Goal: Task Accomplishment & Management: Complete application form

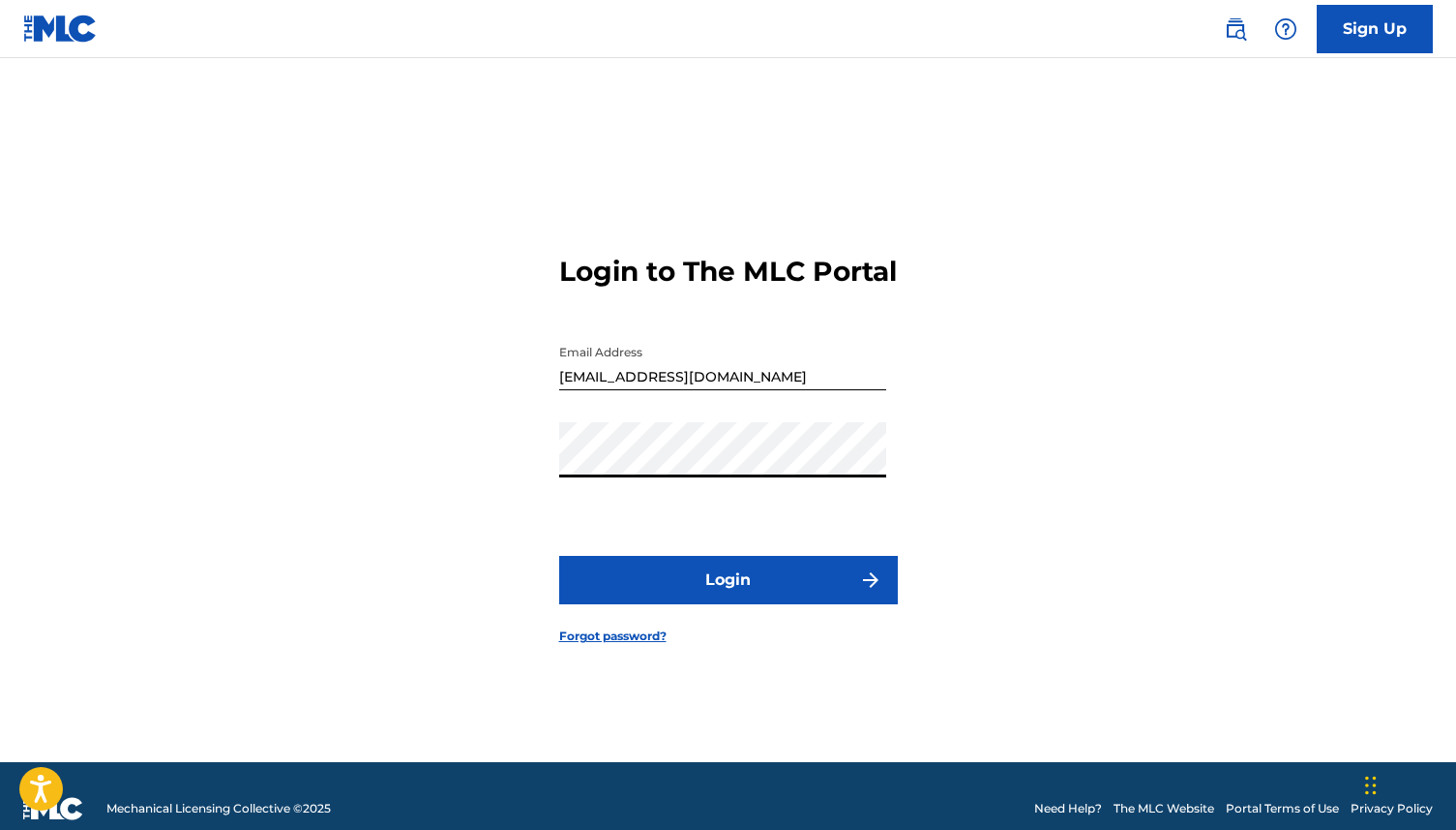
click at [559, 556] on button "Login" at bounding box center [728, 580] width 339 height 49
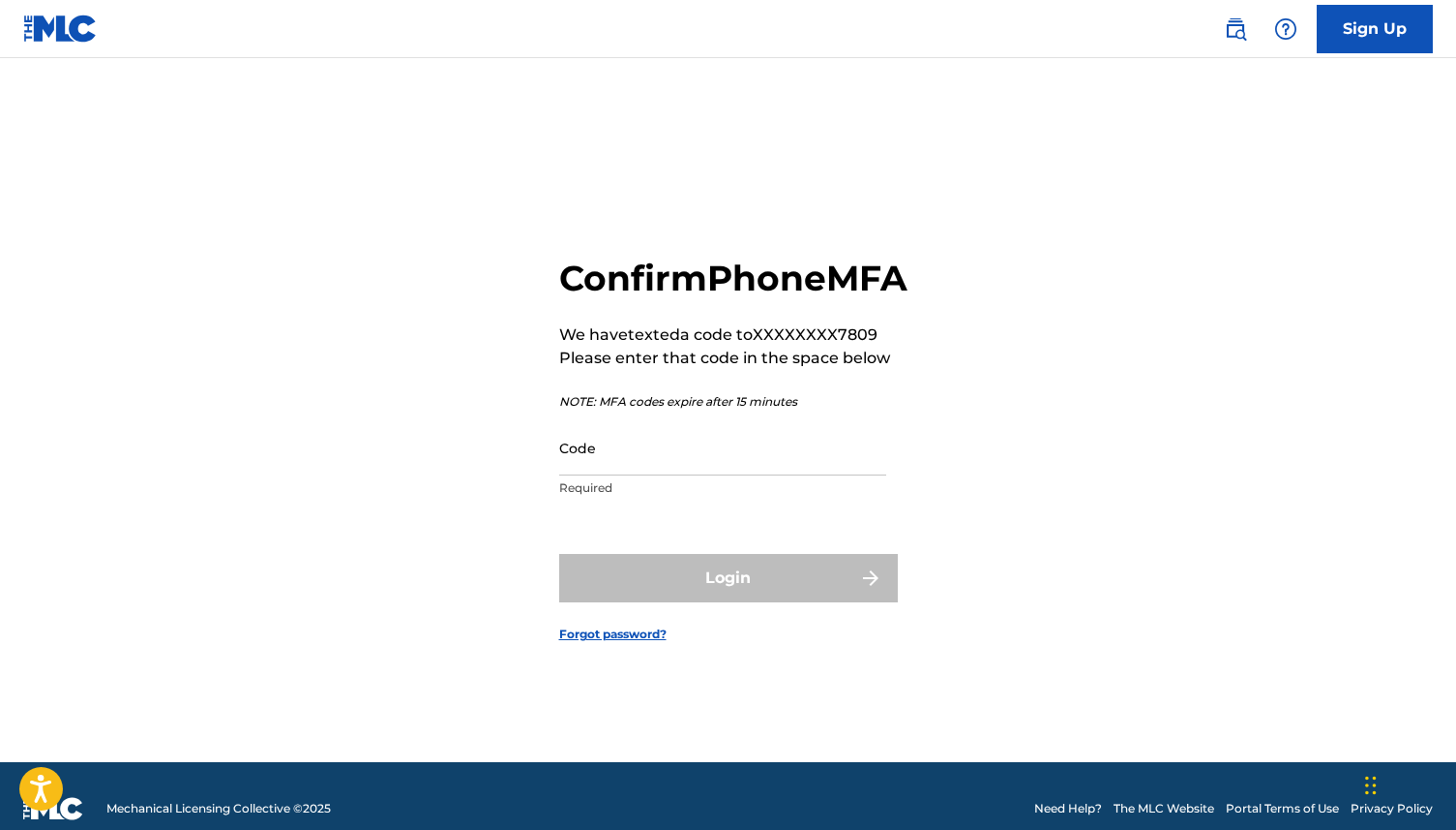
click at [656, 472] on input "Code" at bounding box center [723, 447] width 327 height 55
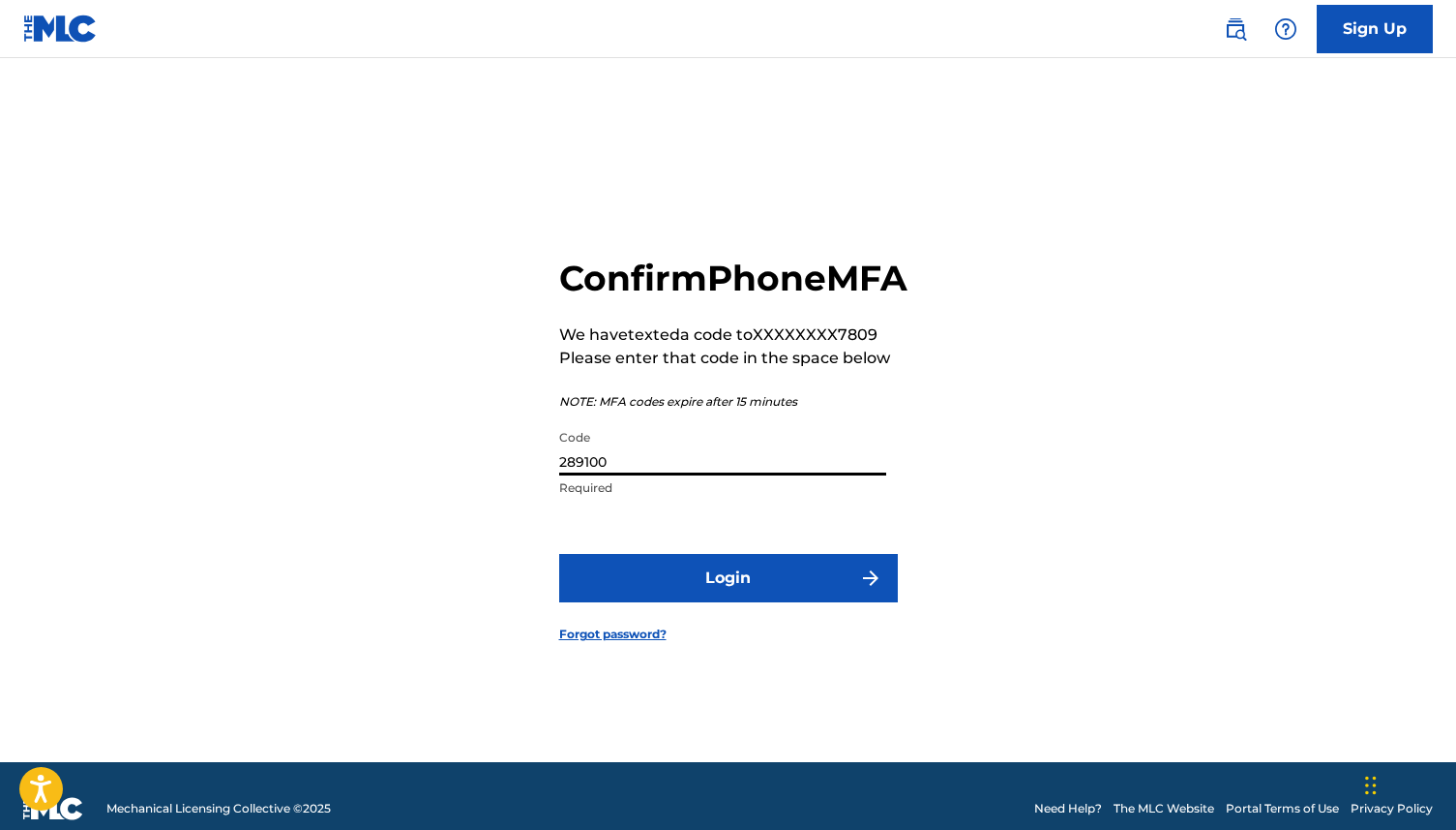
type input "289100"
click at [733, 590] on button "Login" at bounding box center [728, 578] width 339 height 49
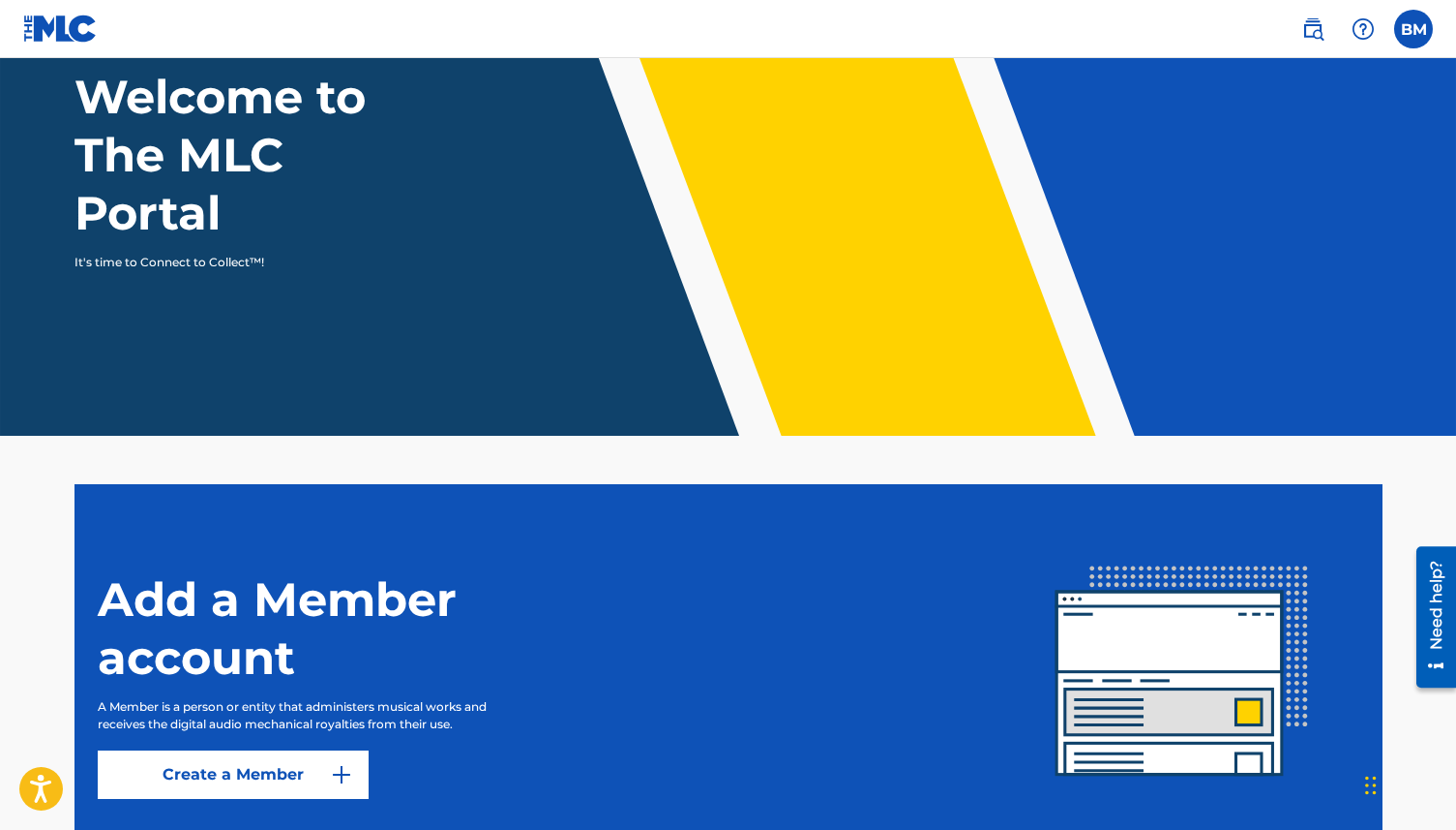
scroll to position [280, 0]
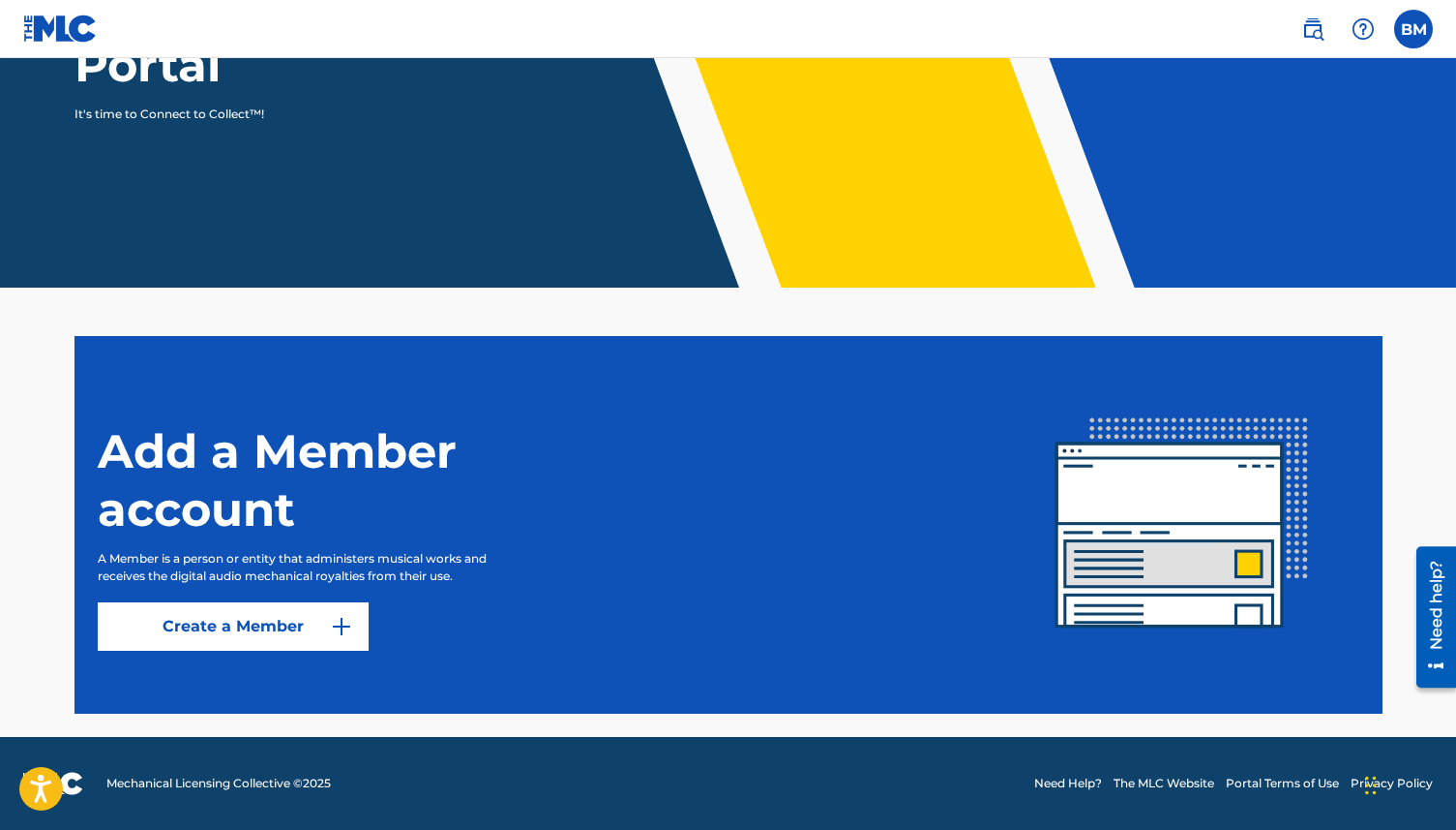
click at [1416, 27] on label at bounding box center [1413, 29] width 39 height 39
click at [1413, 29] on input "[PERSON_NAME] [EMAIL_ADDRESS][DOMAIN_NAME] Notification Preferences Profile Log…" at bounding box center [1413, 29] width 0 height 0
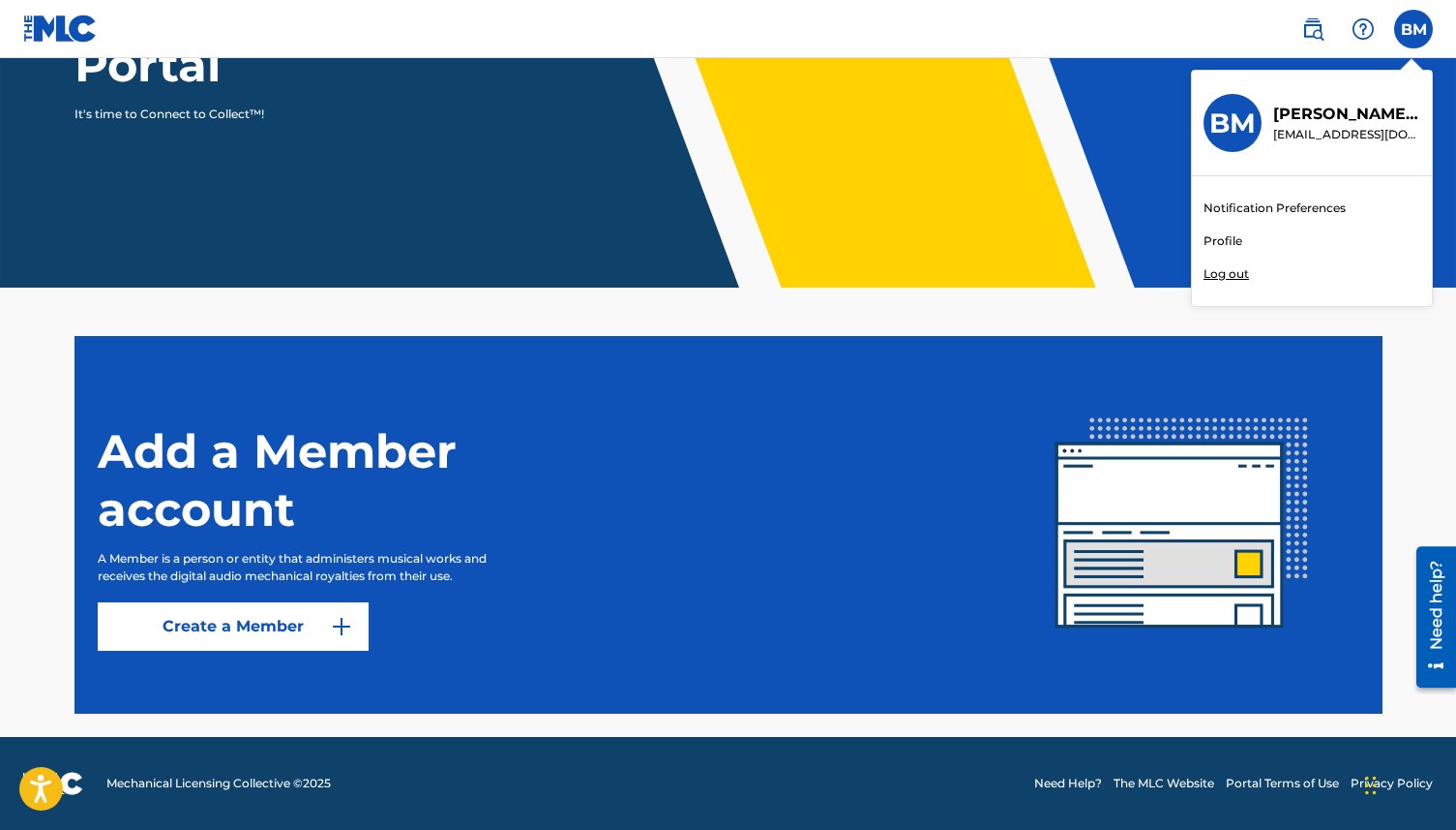
click at [1416, 27] on div "BM [PERSON_NAME] [EMAIL_ADDRESS][DOMAIN_NAME] Notification Preferences Profile …" at bounding box center [1413, 29] width 39 height 39
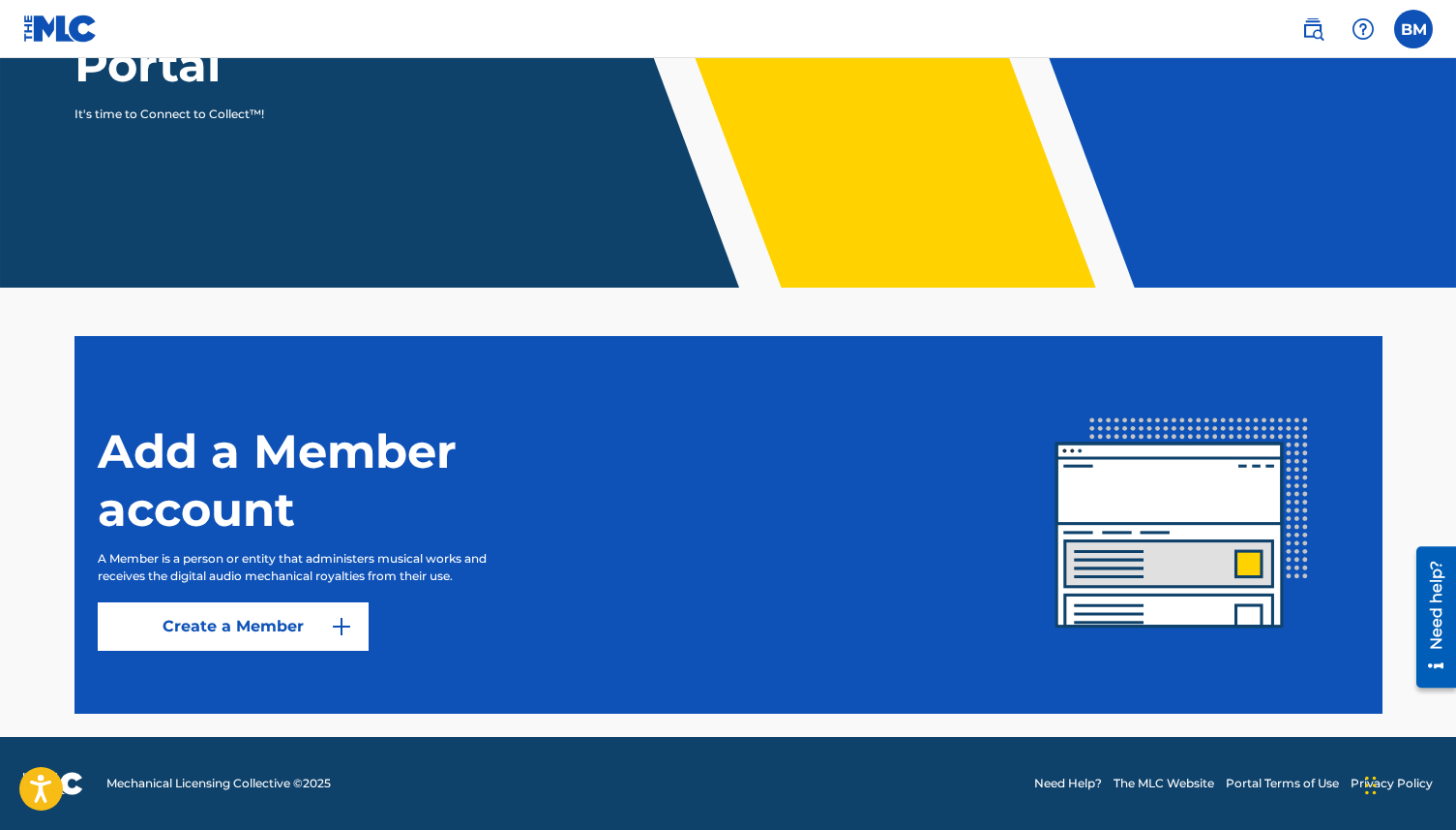
click at [256, 617] on link "Create a Member" at bounding box center [233, 627] width 271 height 49
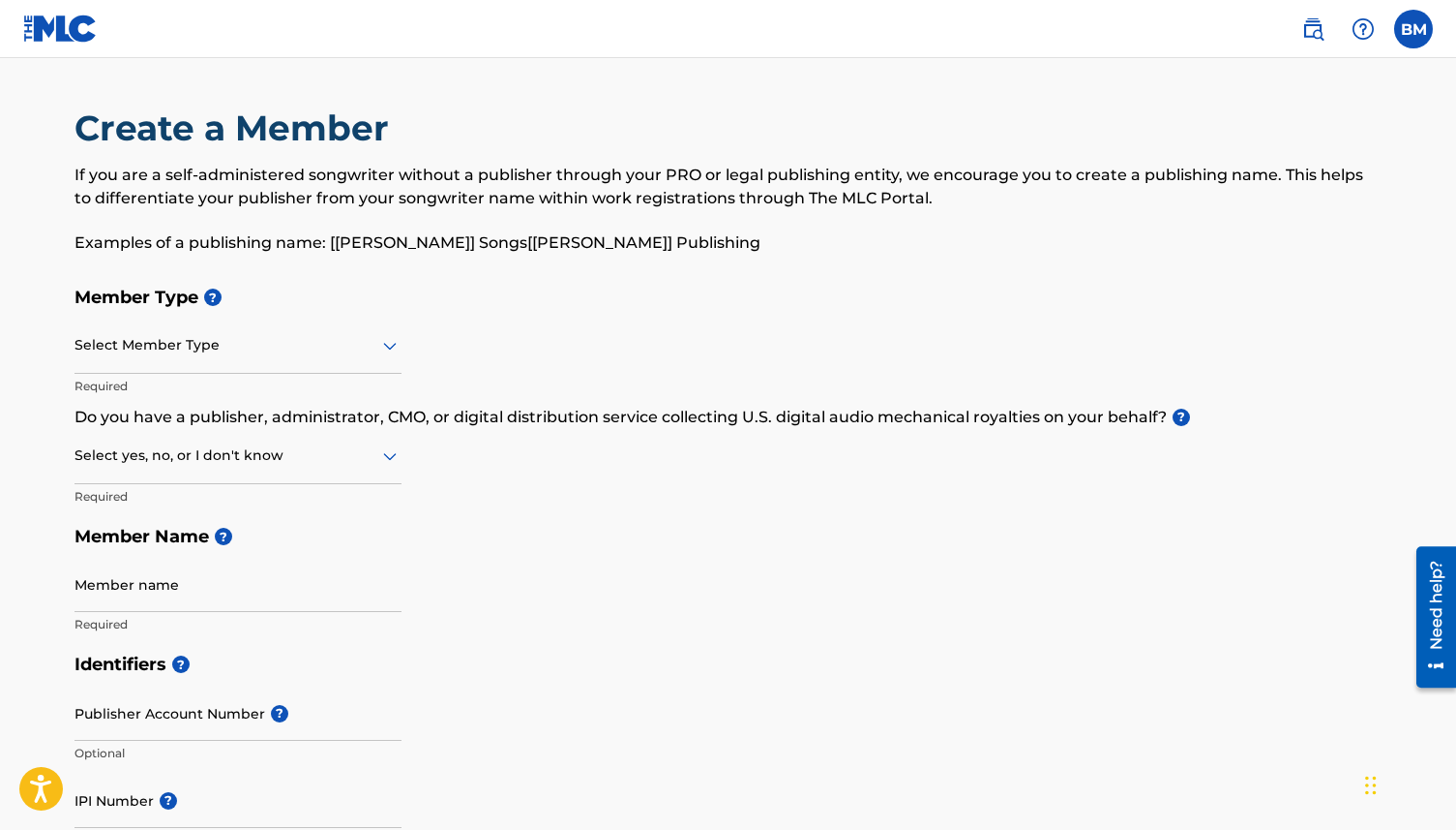
click at [280, 355] on div at bounding box center [238, 345] width 327 height 24
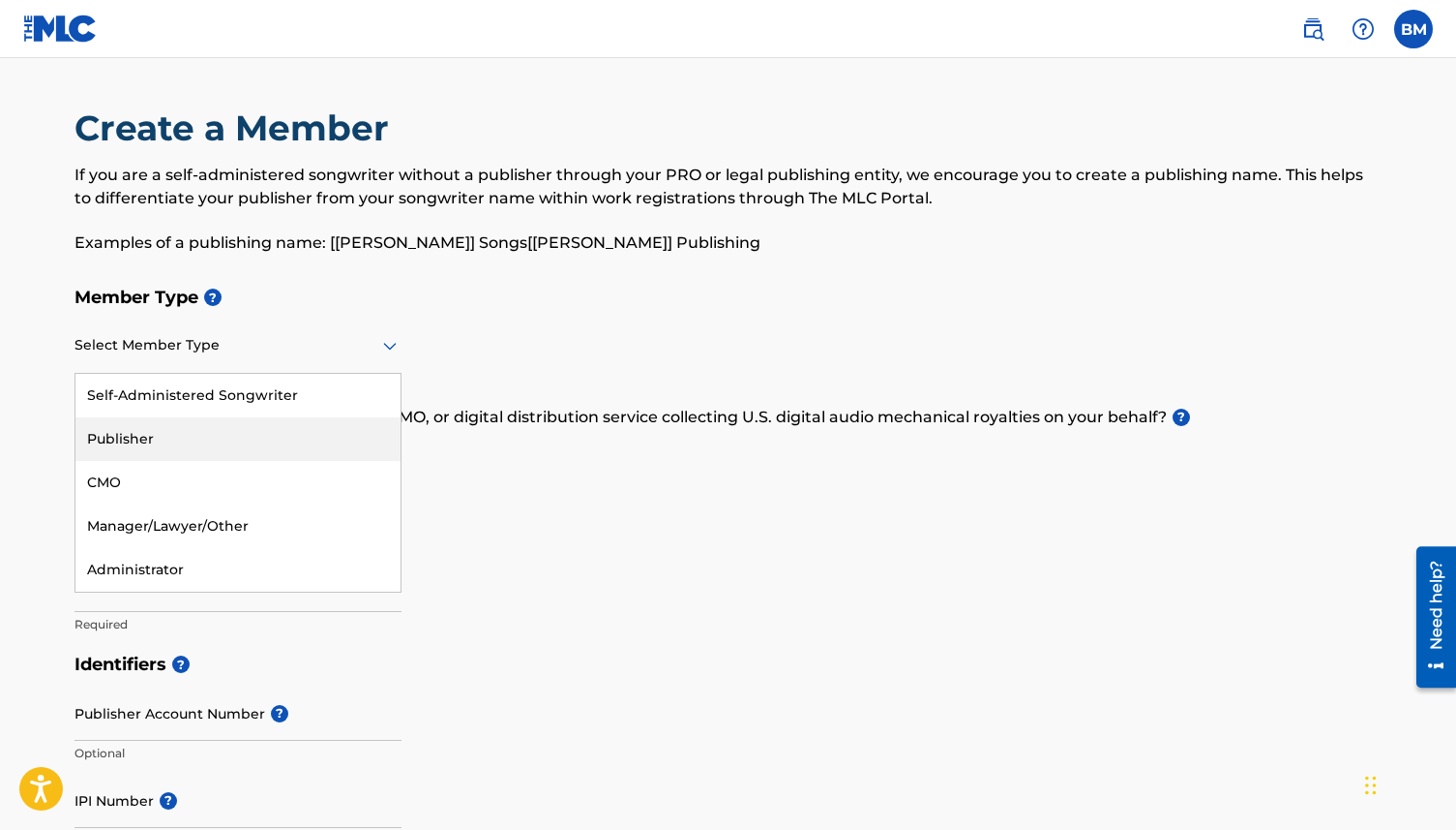
click at [238, 427] on div "Publisher" at bounding box center [238, 438] width 325 height 44
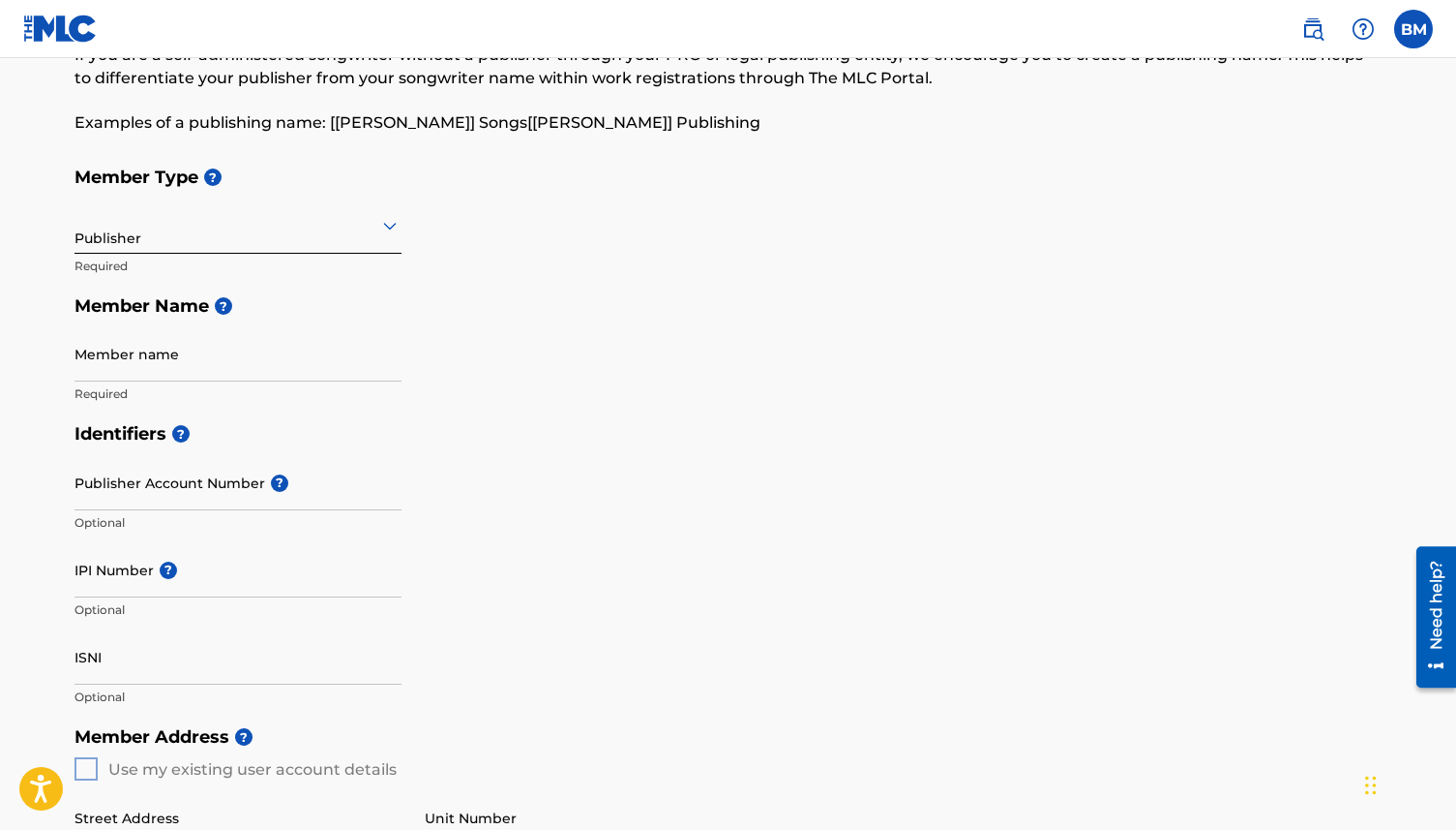
scroll to position [126, 0]
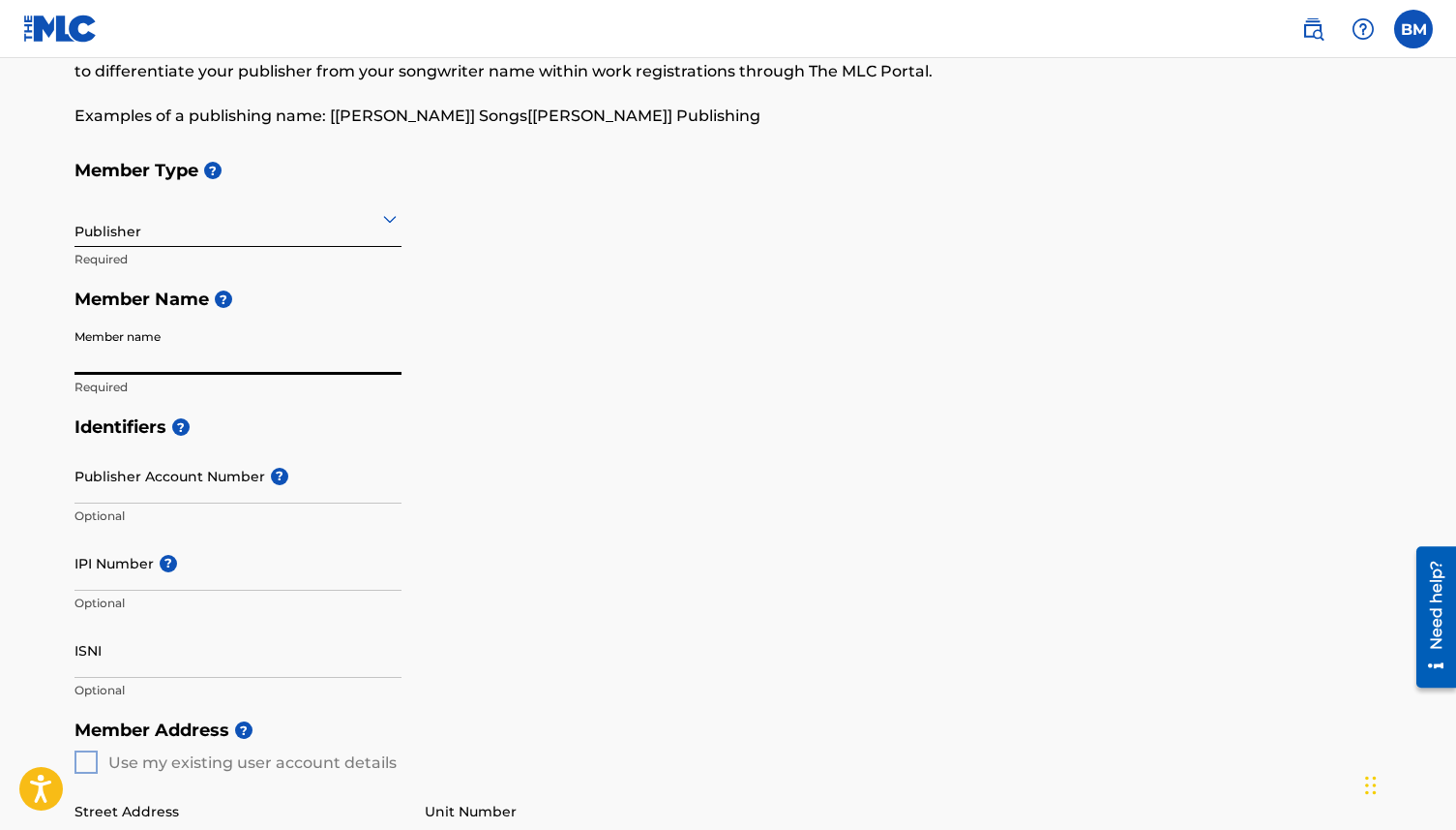
click at [244, 356] on input "Member name" at bounding box center [238, 347] width 327 height 55
type input "Hustle [DEMOGRAPHIC_DATA]"
click at [209, 471] on input "Publisher Account Number ?" at bounding box center [238, 475] width 327 height 55
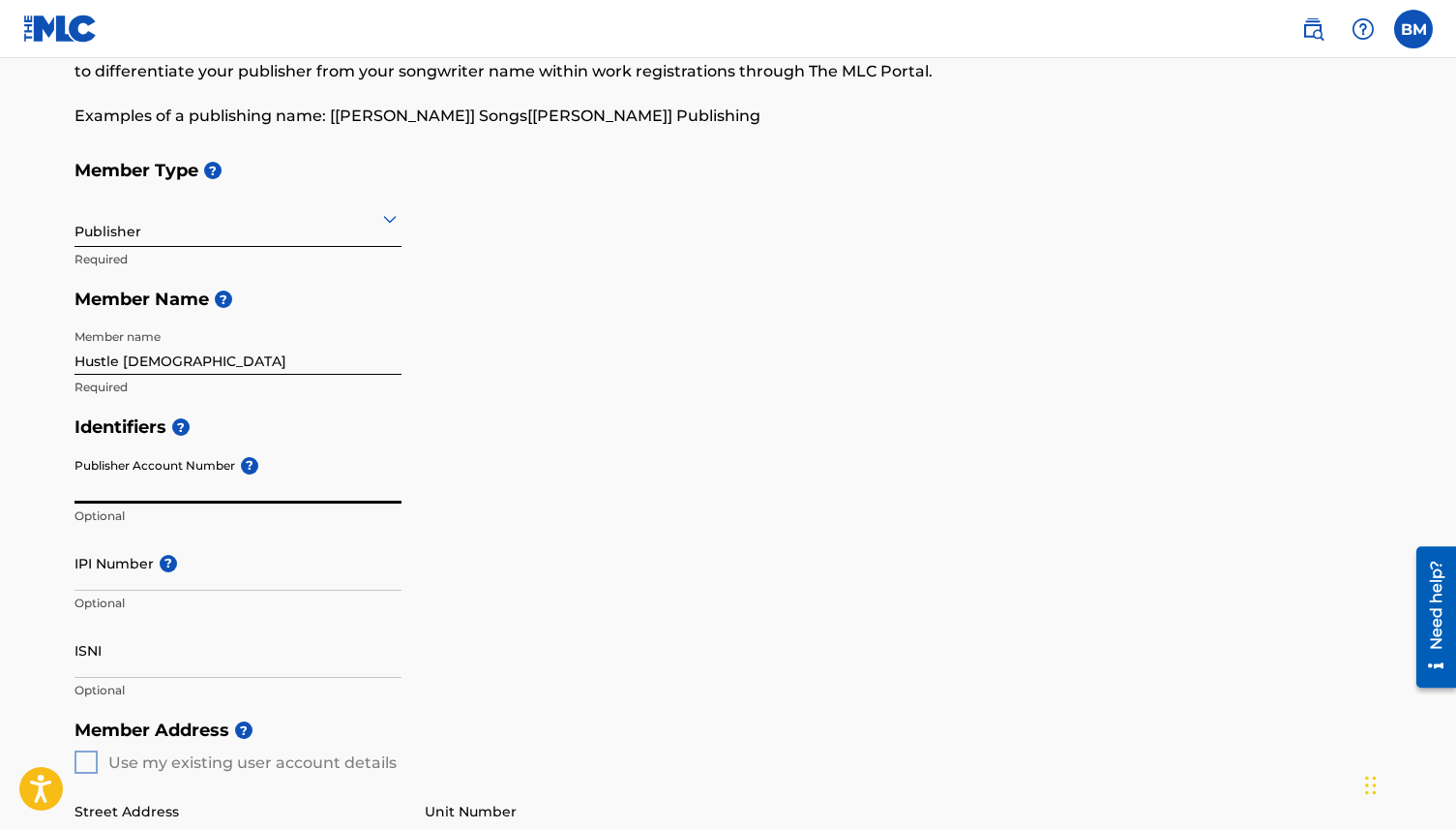
paste input "5522557"
type input "5522557"
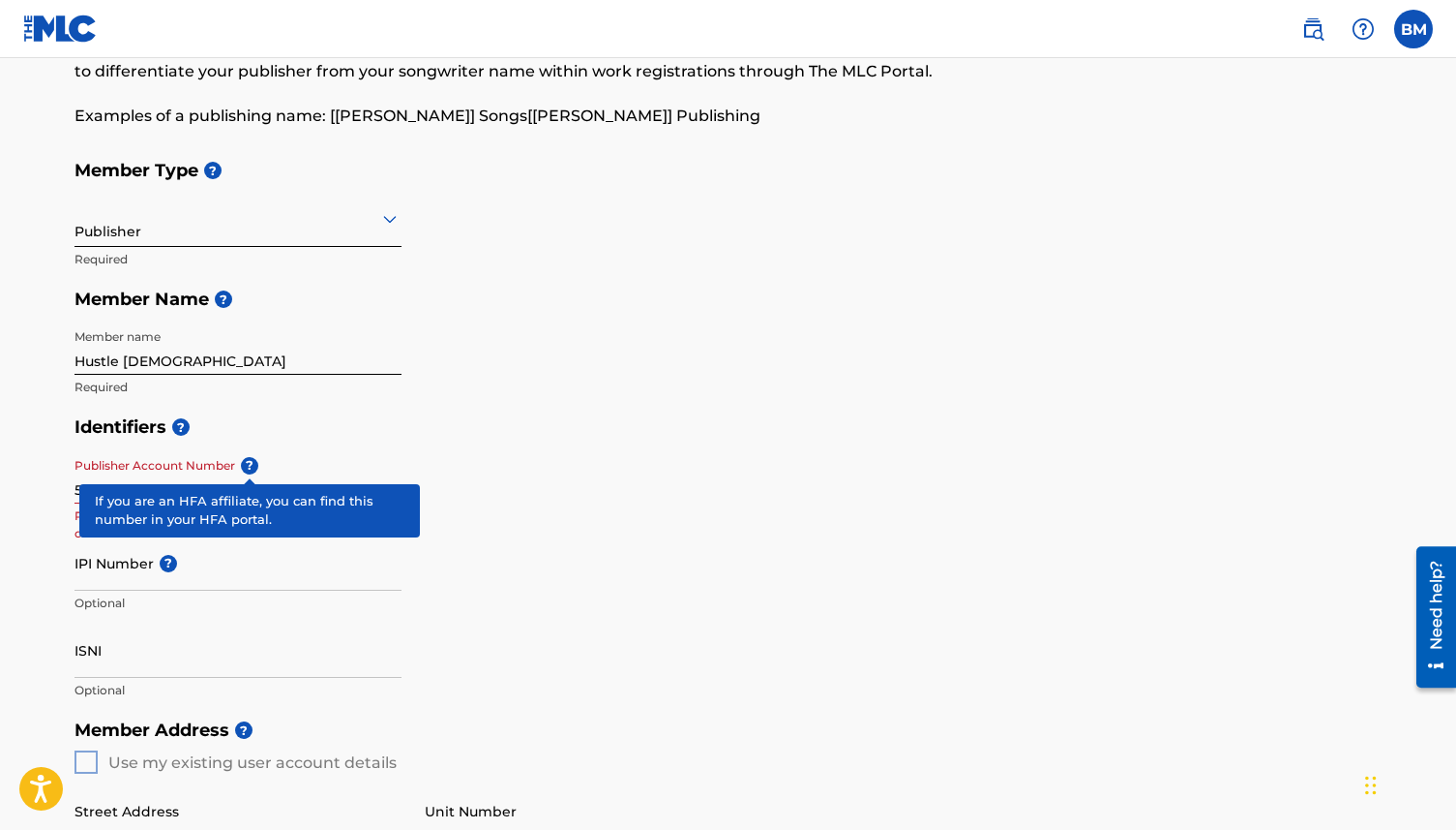
click at [254, 467] on span "?" at bounding box center [250, 466] width 17 height 17
click at [254, 467] on input "5522557" at bounding box center [238, 475] width 327 height 55
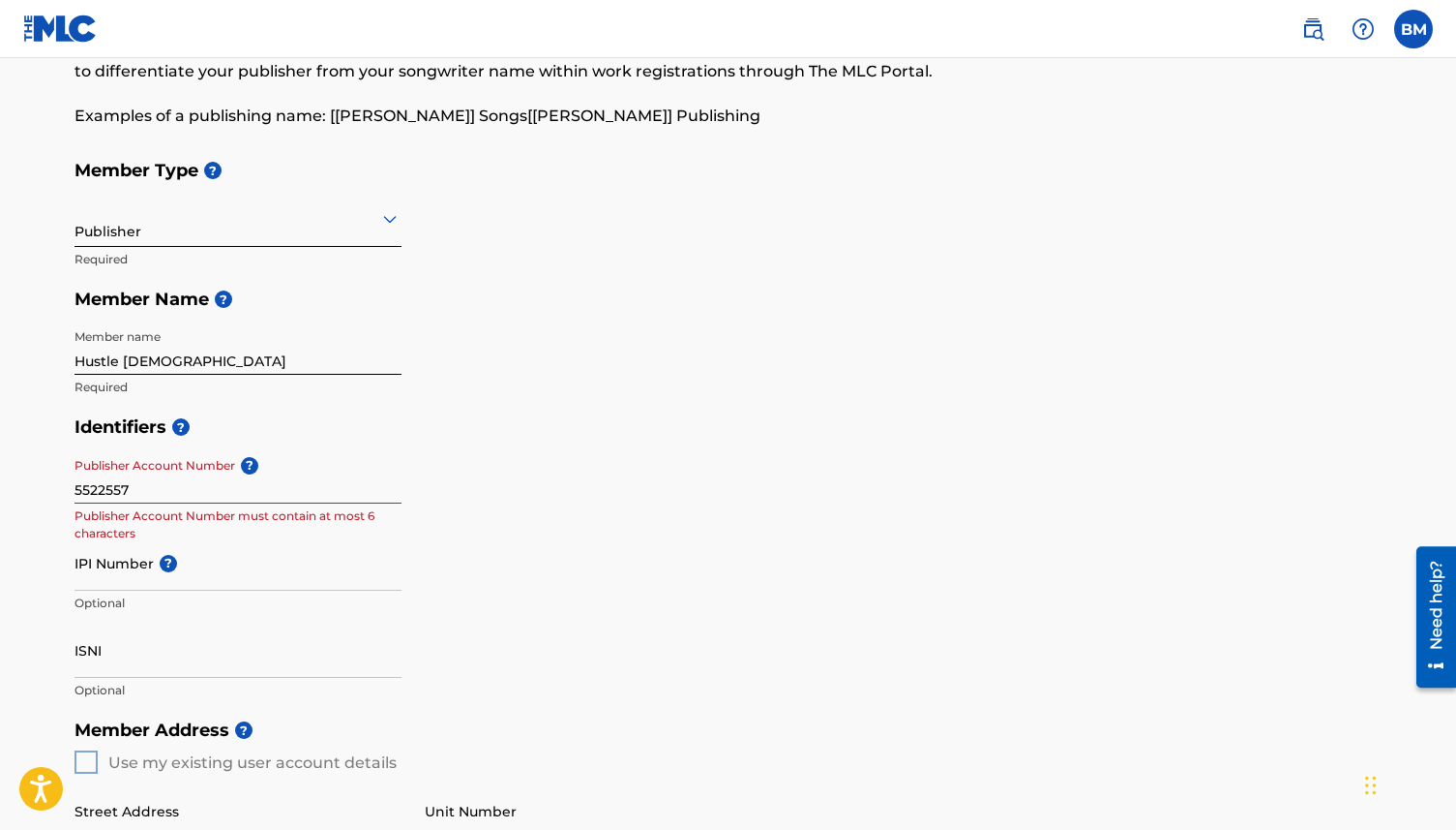
click at [478, 527] on div "Identifiers ? Publisher Account Number ? 5522557 Publisher Account Number must …" at bounding box center [728, 558] width 1308 height 303
drag, startPoint x: 158, startPoint y: 477, endPoint x: 56, endPoint y: 476, distance: 102.0
click at [56, 476] on div "Create a Member If you are a self-administered songwriter without a publisher t…" at bounding box center [728, 697] width 1355 height 1435
click at [124, 486] on input "5522557" at bounding box center [238, 475] width 327 height 55
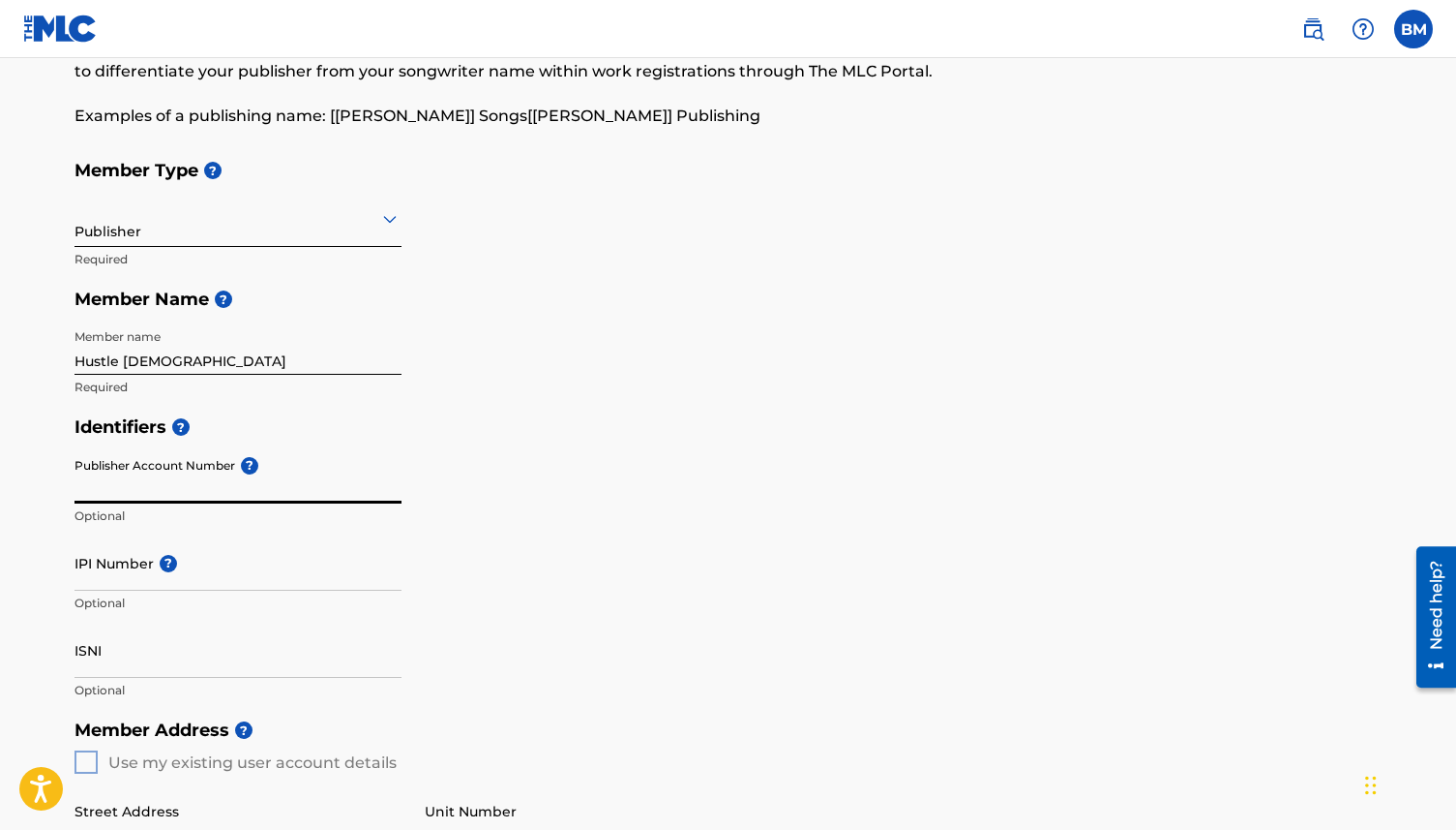
click at [119, 568] on input "IPI Number ?" at bounding box center [238, 563] width 327 height 55
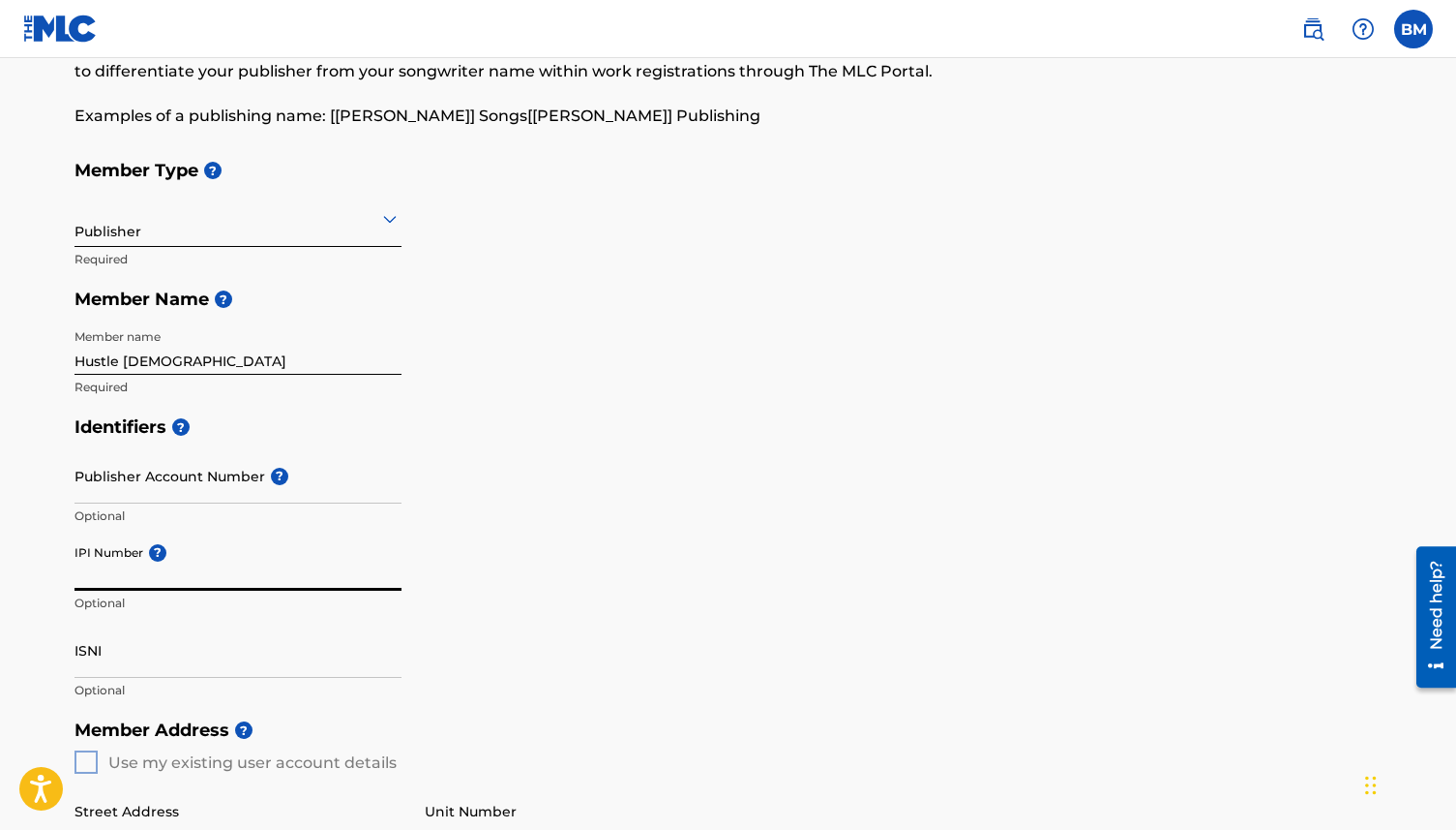
paste input "378866688"
type input "378866688"
click at [636, 492] on div "Identifiers ? Publisher Account Number ? Optional IPI Number ? 378866688 Option…" at bounding box center [728, 558] width 1308 height 303
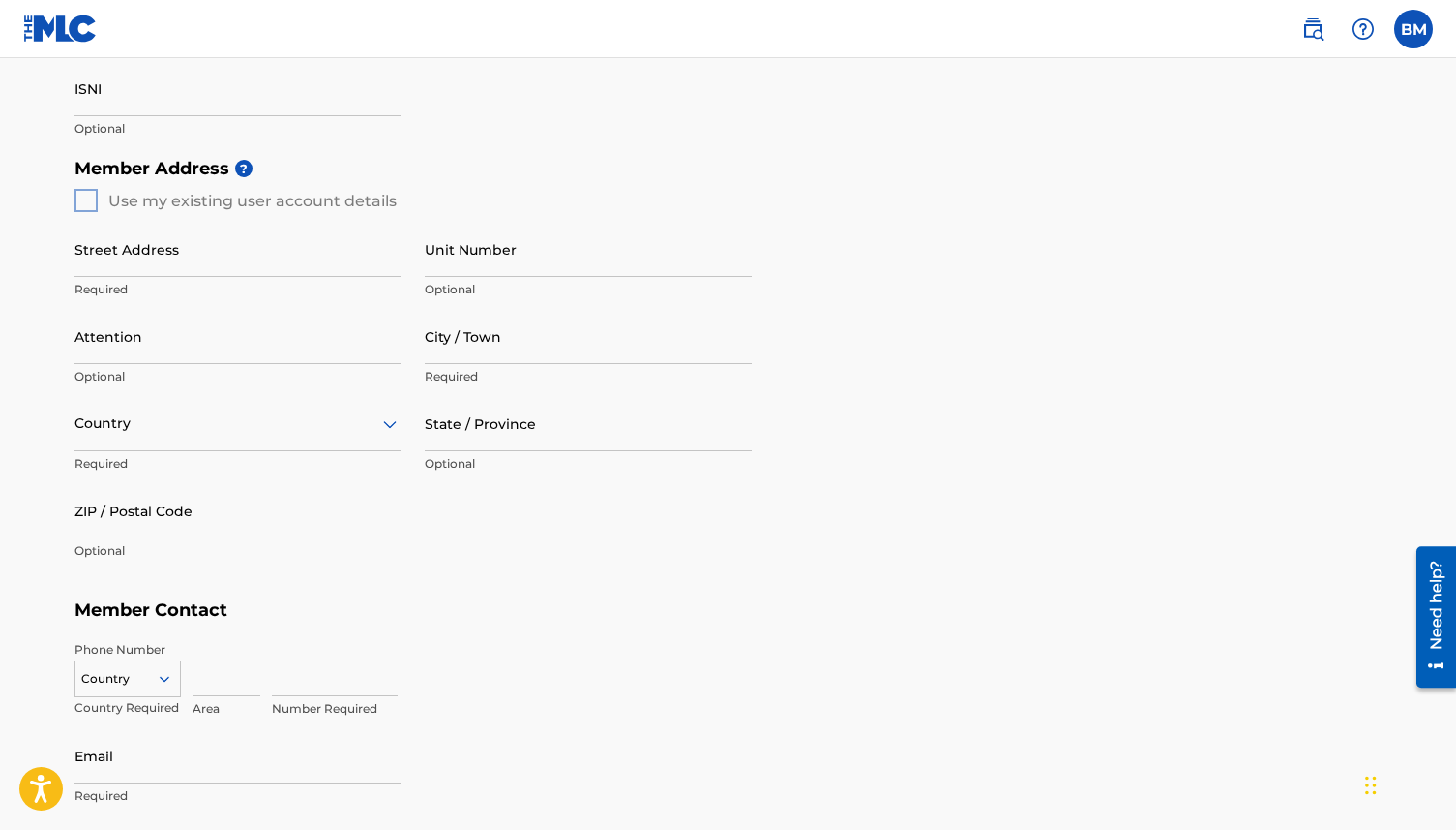
scroll to position [693, 0]
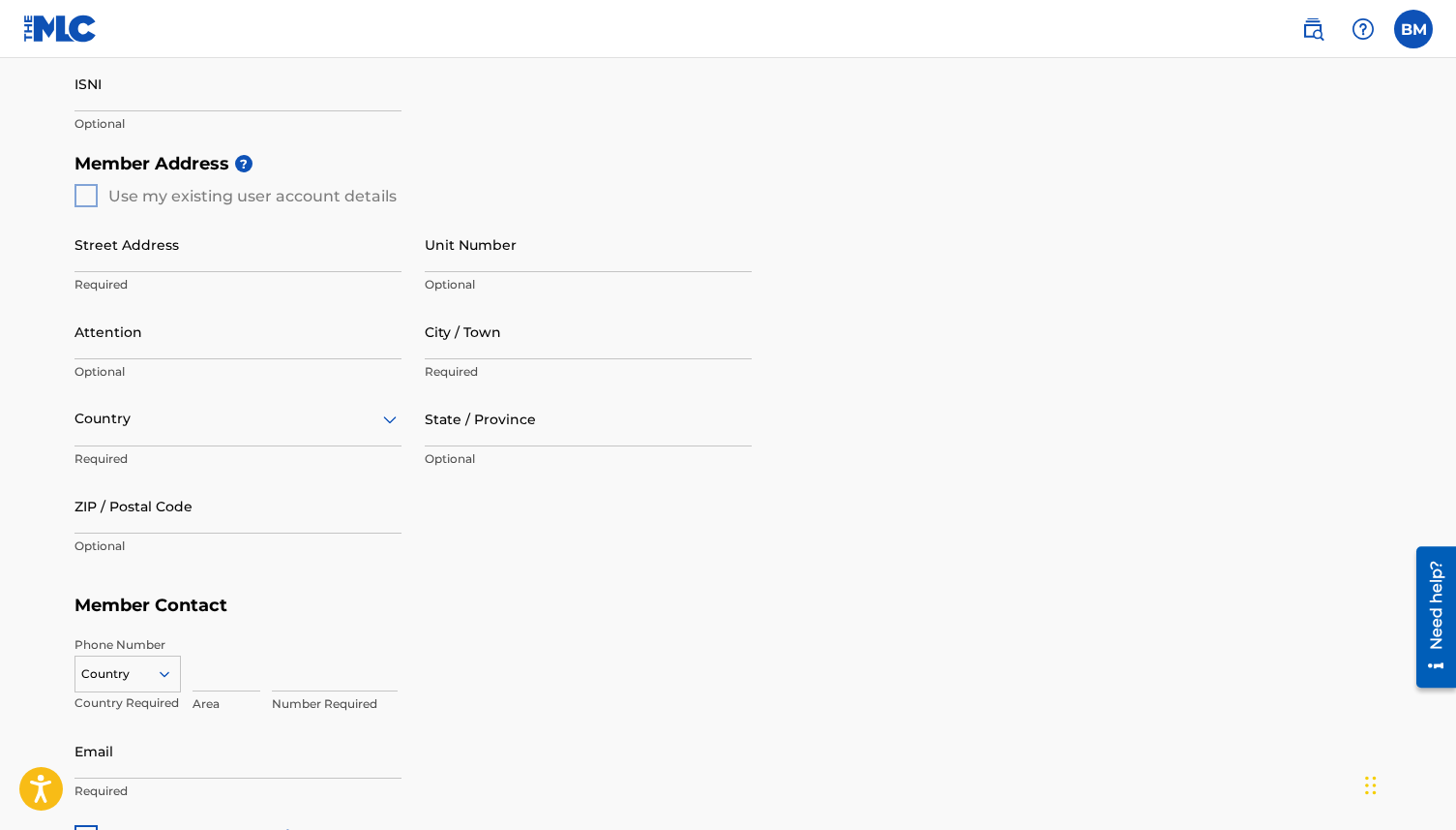
click at [87, 192] on div "Member Address ? Use my existing user account details Street Address Required U…" at bounding box center [728, 363] width 1308 height 442
click at [84, 195] on div "Member Address ? Use my existing user account details Street Address Required U…" at bounding box center [728, 363] width 1308 height 442
click at [97, 253] on input "Street Address" at bounding box center [238, 244] width 327 height 55
type input "[STREET_ADDRESS]"
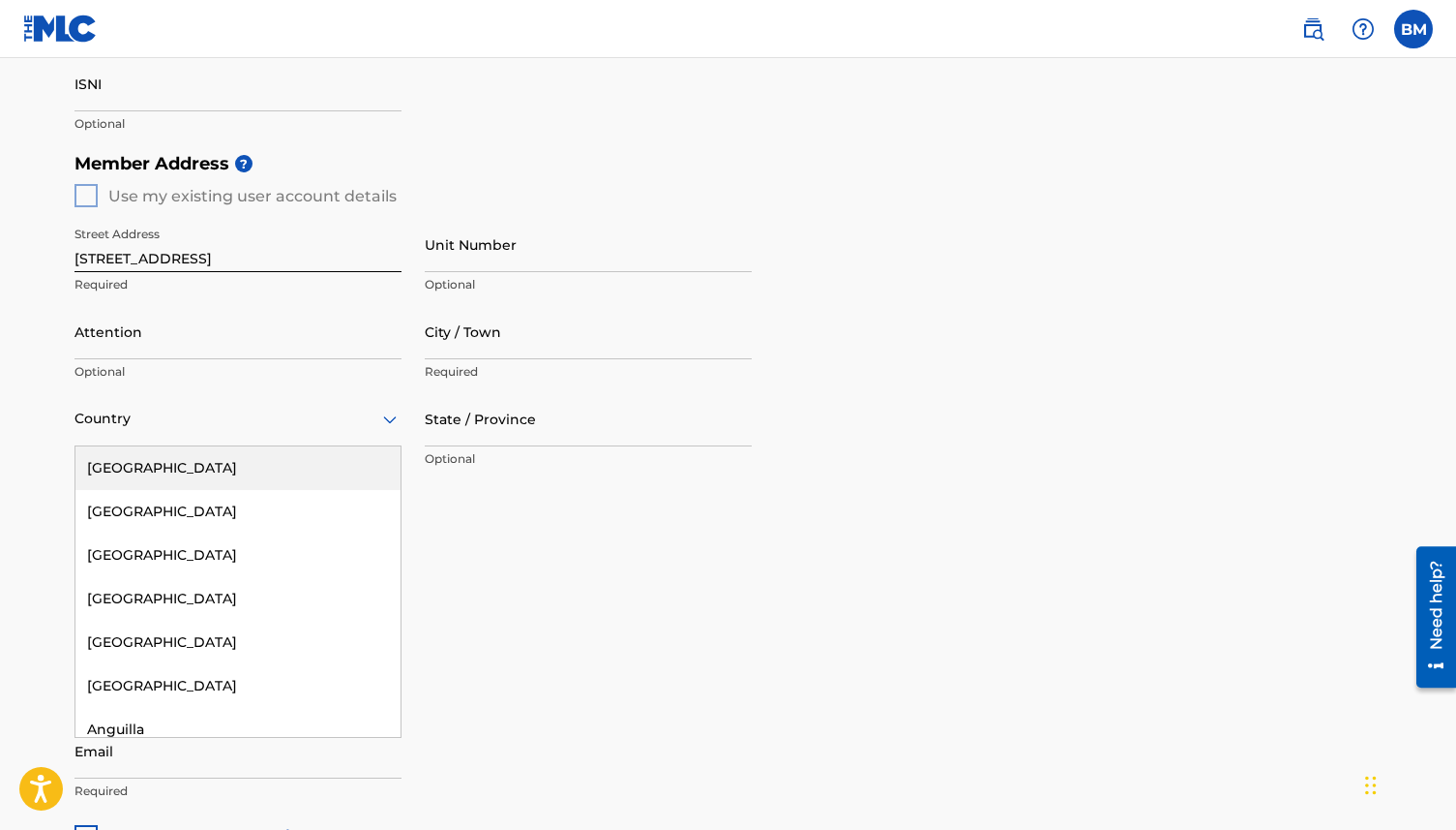
click at [173, 428] on div at bounding box center [238, 418] width 327 height 24
click at [169, 463] on div "[GEOGRAPHIC_DATA]" at bounding box center [238, 467] width 325 height 44
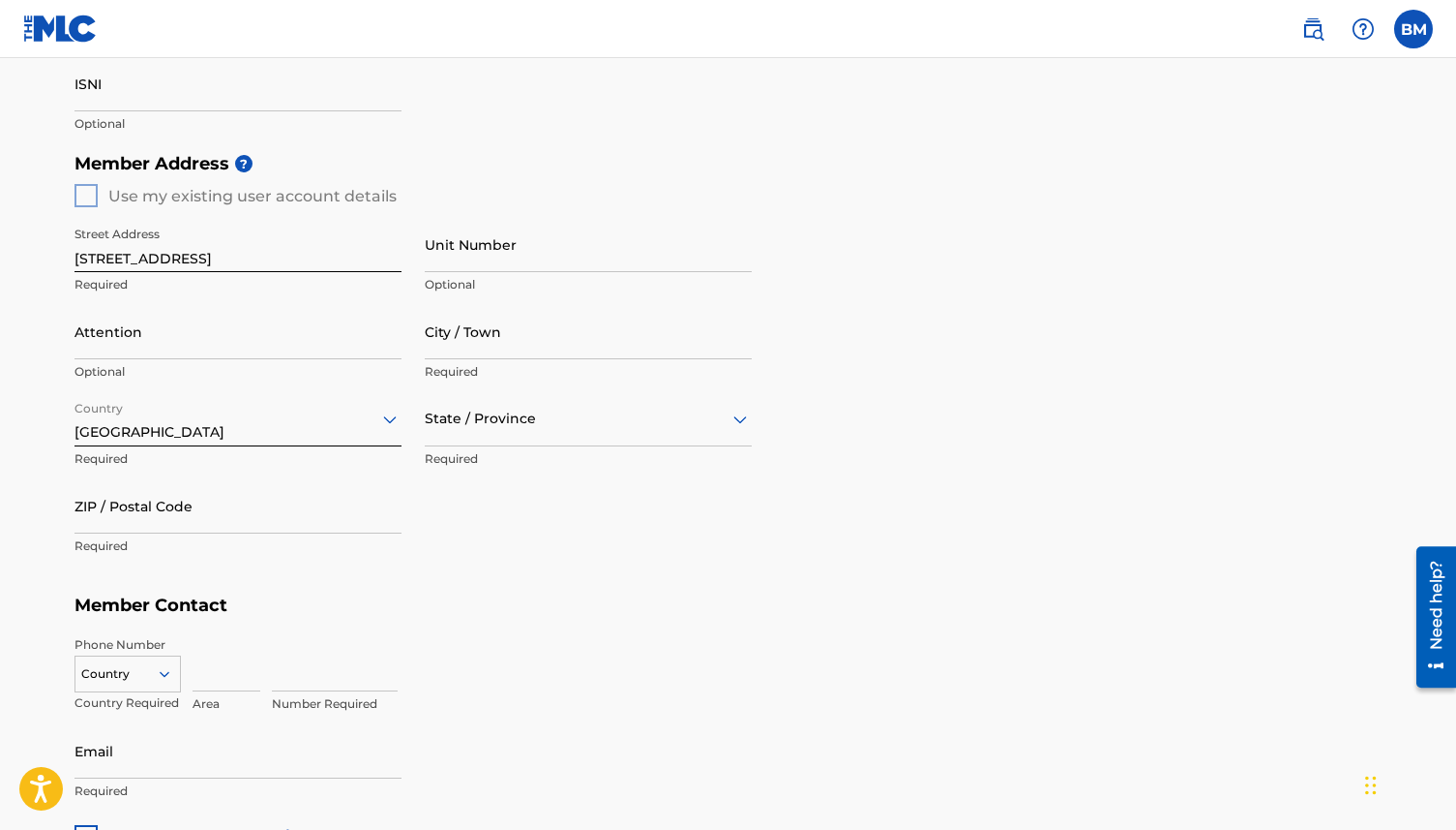
click at [147, 509] on input "ZIP / Postal Code" at bounding box center [238, 505] width 327 height 55
type input "34695"
type input "[PERSON_NAME]"
type input "Safety Harbor"
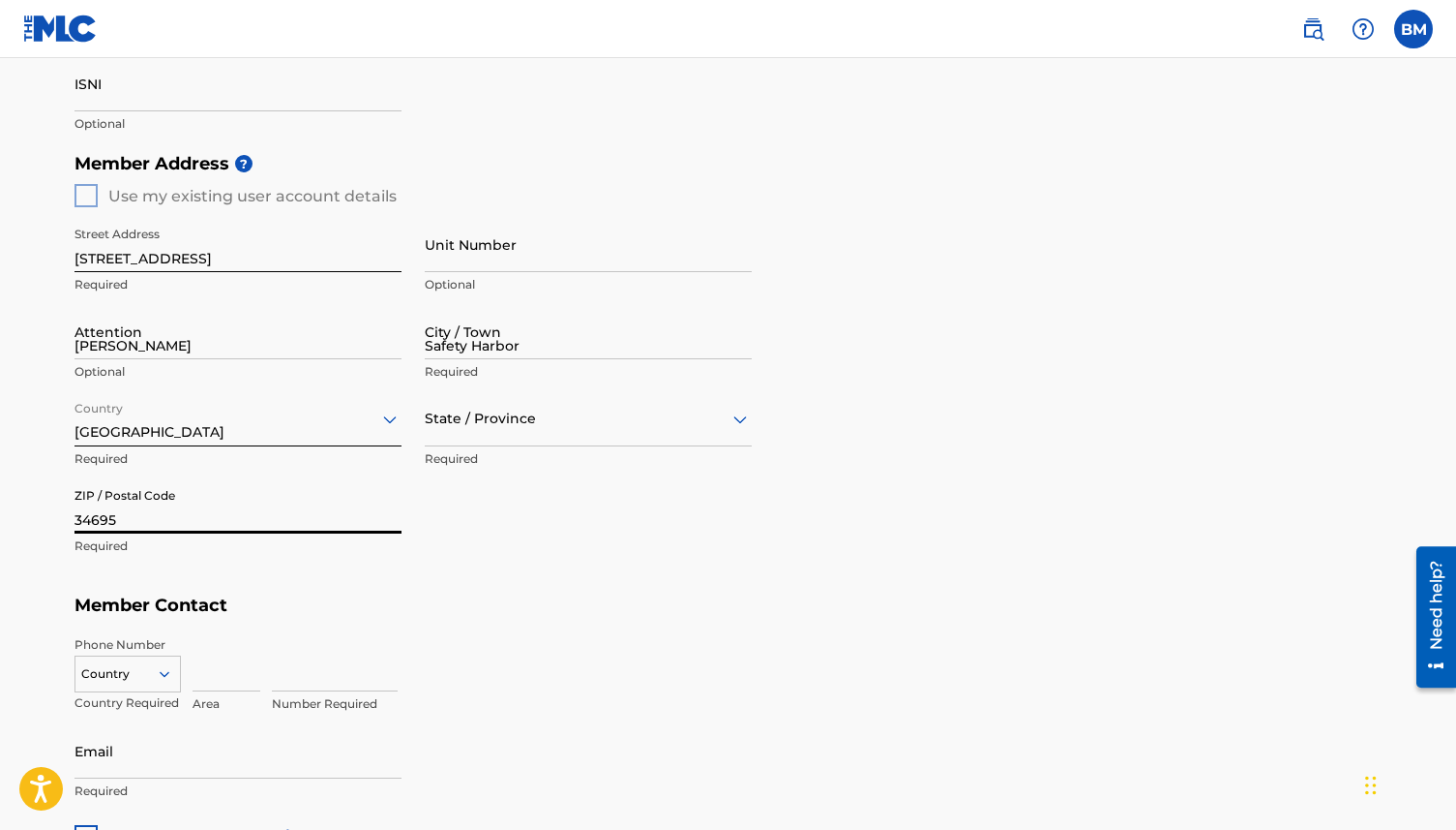
type input "[GEOGRAPHIC_DATA]"
type input "[US_STATE]"
type input "321"
type input "4197809"
type input "[EMAIL_ADDRESS][DOMAIN_NAME]"
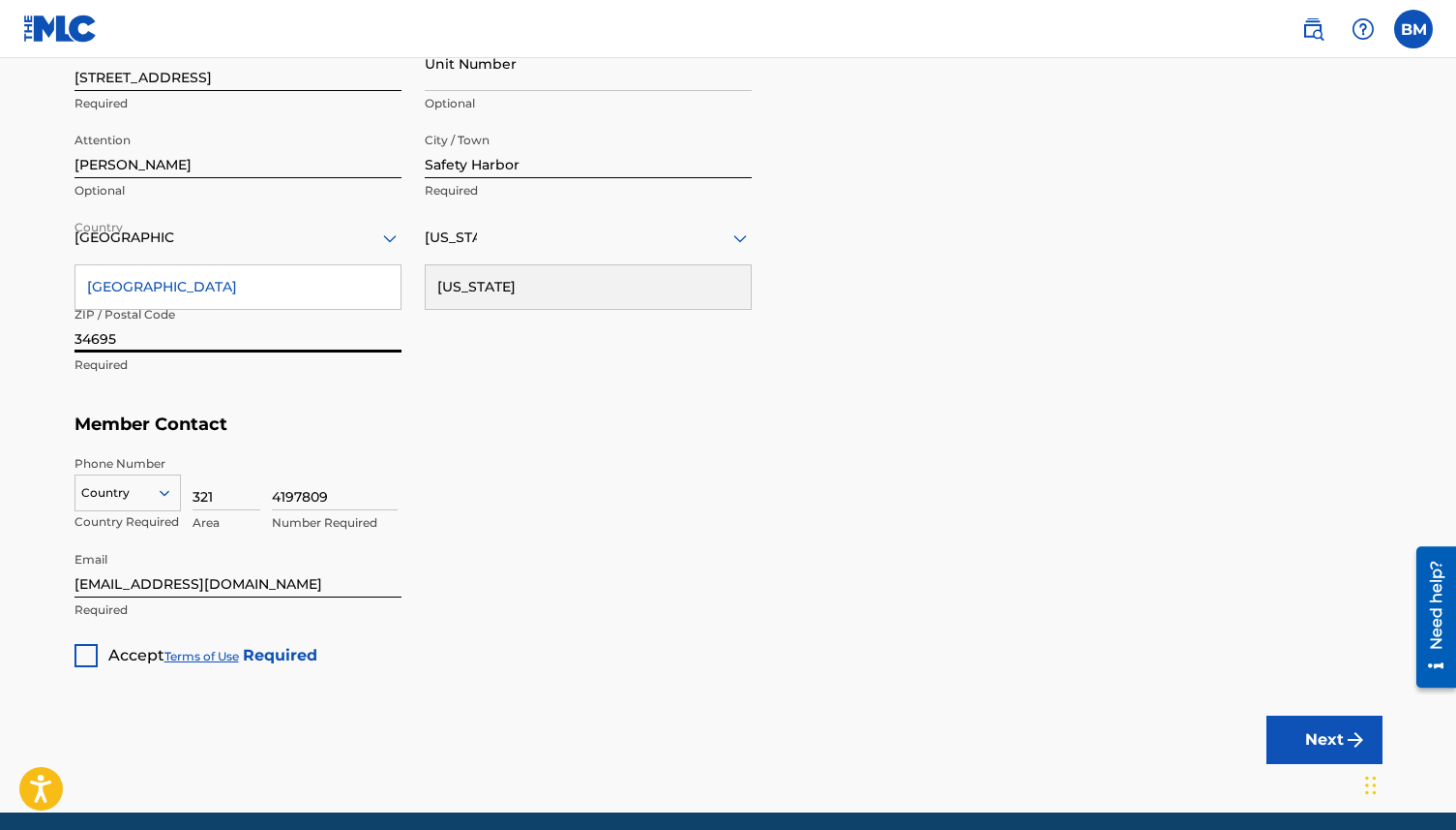
scroll to position [949, 0]
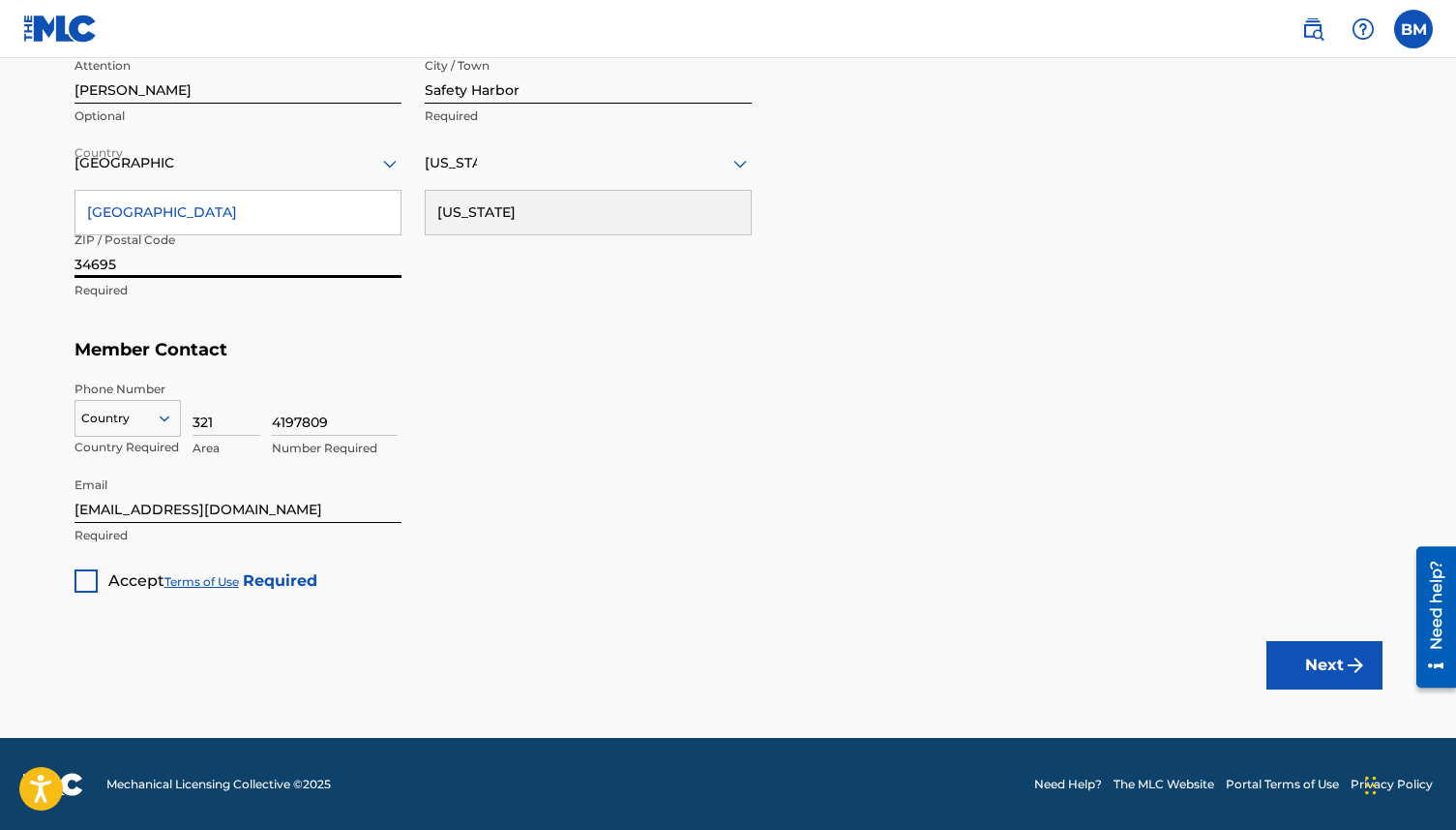
click at [84, 578] on div at bounding box center [86, 581] width 23 height 23
click at [1304, 647] on button "Next" at bounding box center [1325, 665] width 117 height 49
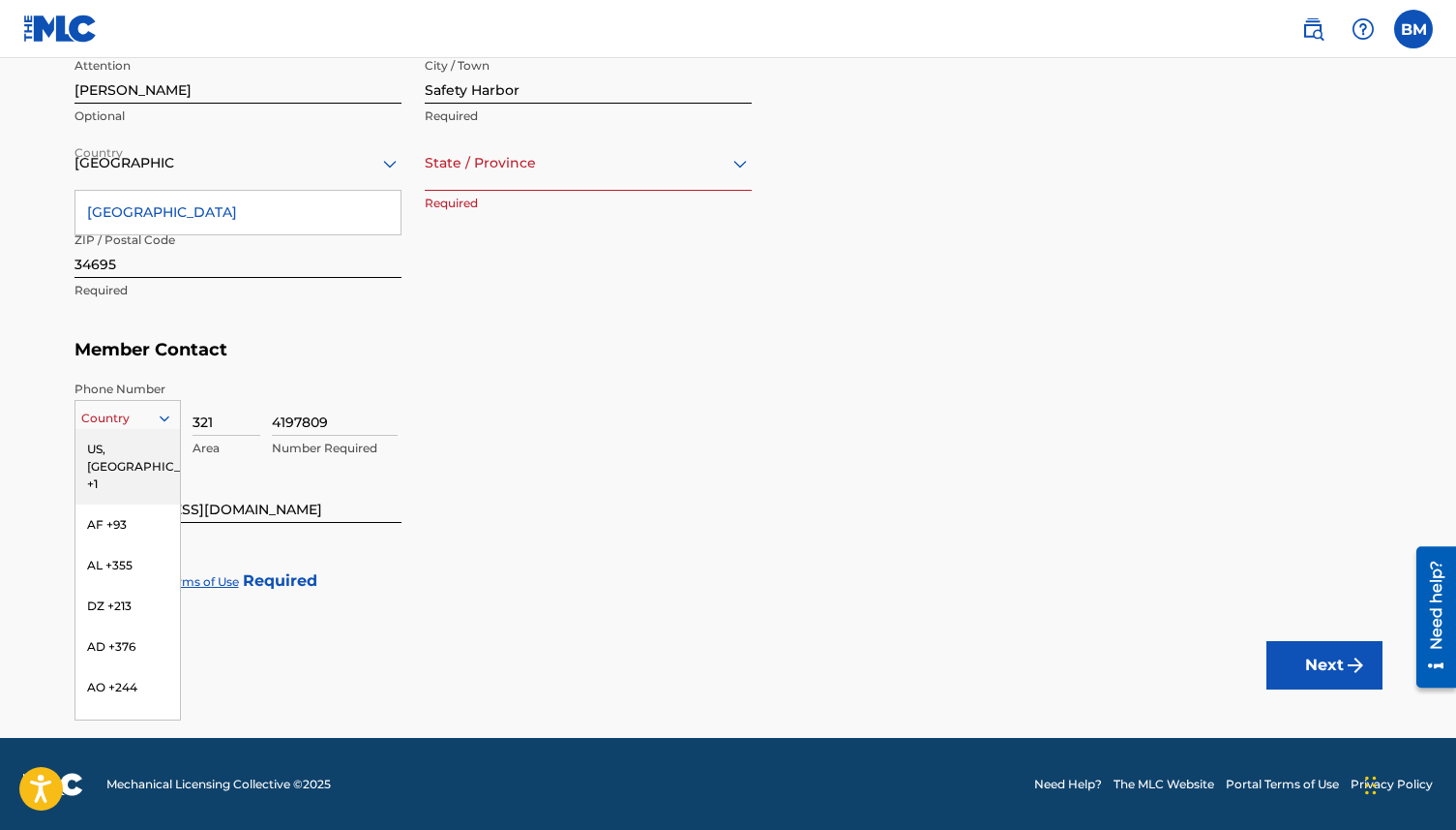
click at [148, 413] on div at bounding box center [128, 418] width 105 height 21
click at [134, 443] on div "US, [GEOGRAPHIC_DATA] +1" at bounding box center [128, 467] width 105 height 76
click at [1313, 666] on button "Next" at bounding box center [1325, 665] width 117 height 49
click at [675, 176] on div "State / Province" at bounding box center [588, 162] width 327 height 55
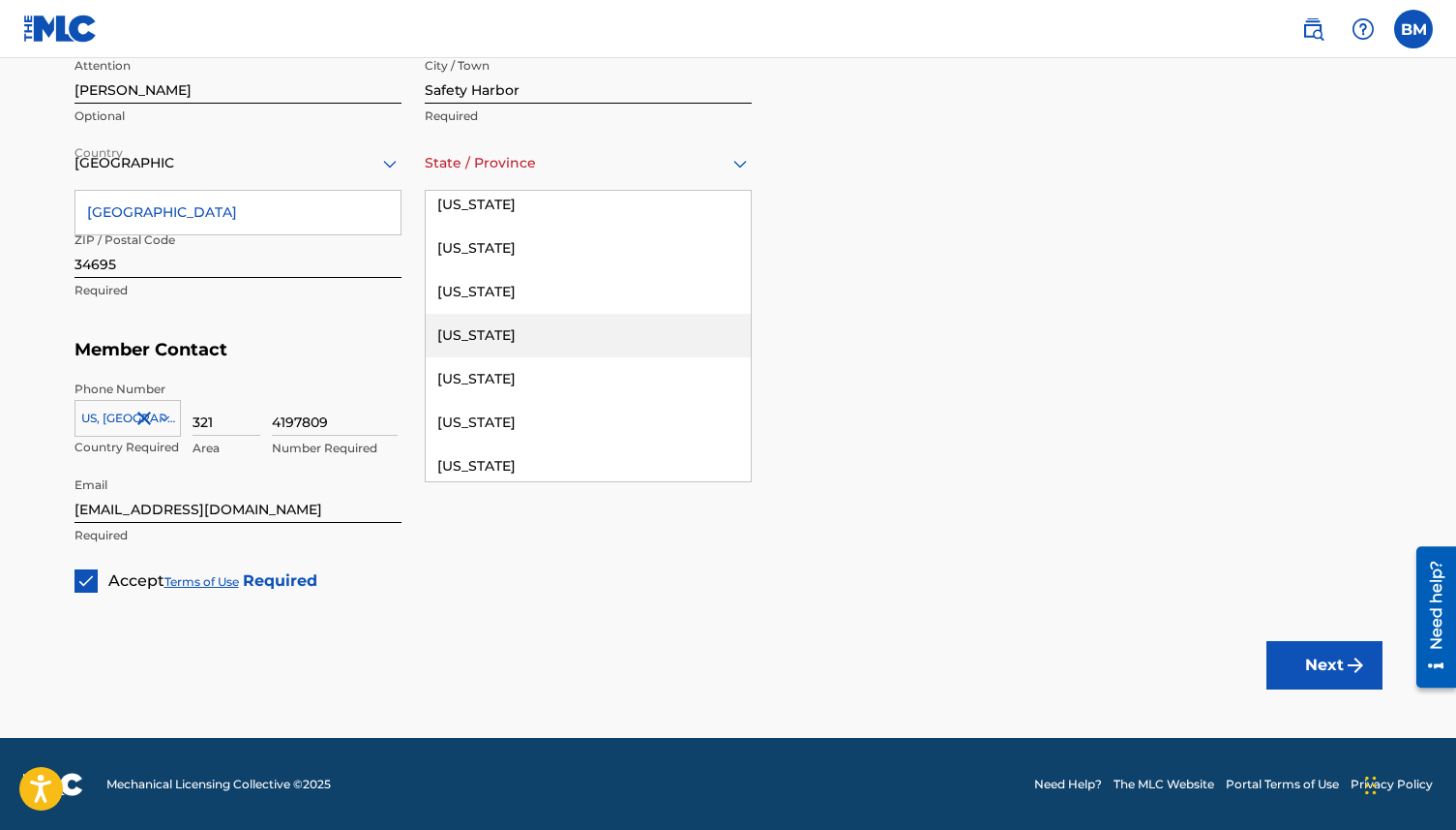
scroll to position [225, 0]
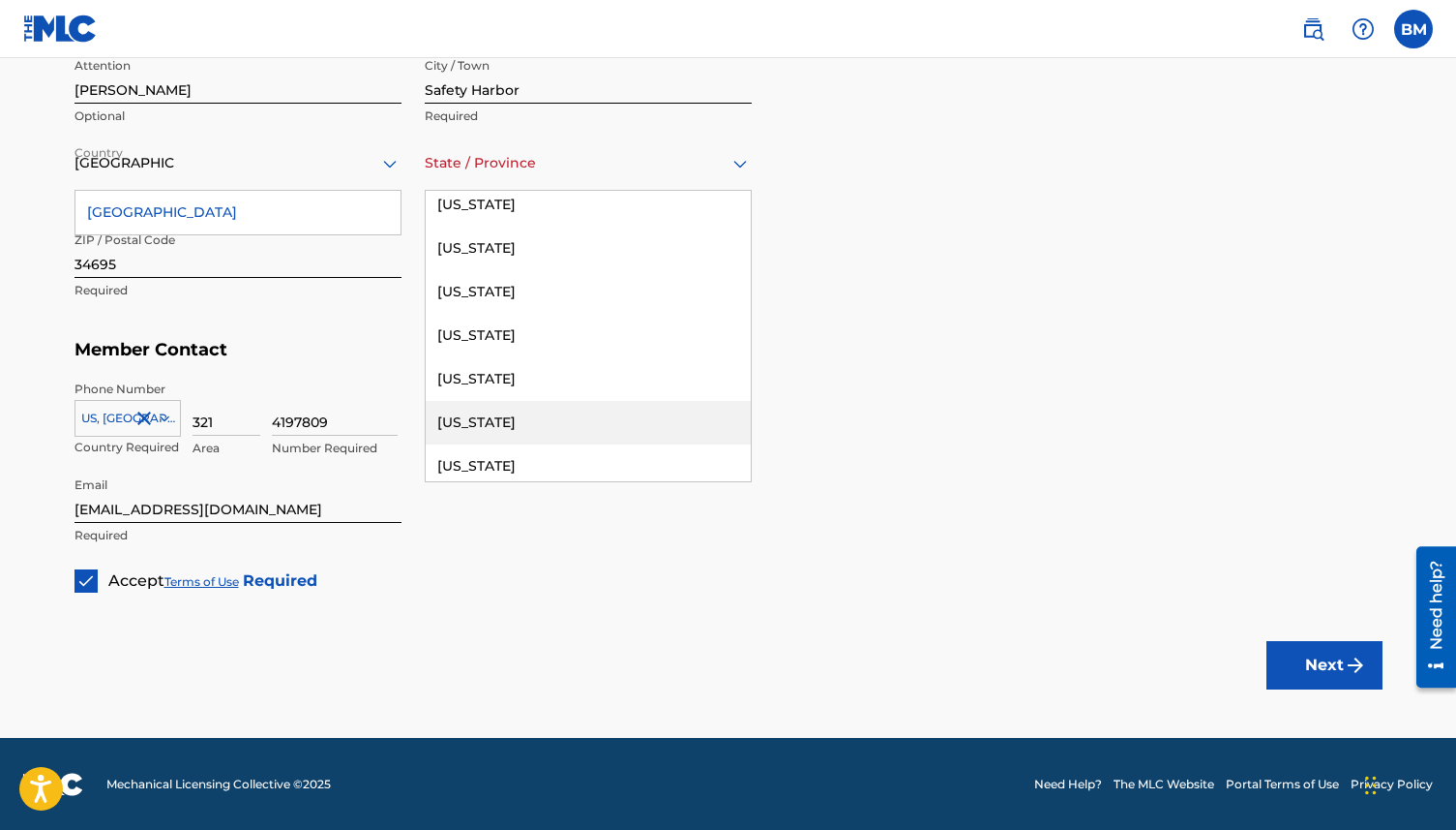
click at [564, 416] on div "[US_STATE]" at bounding box center [588, 422] width 325 height 44
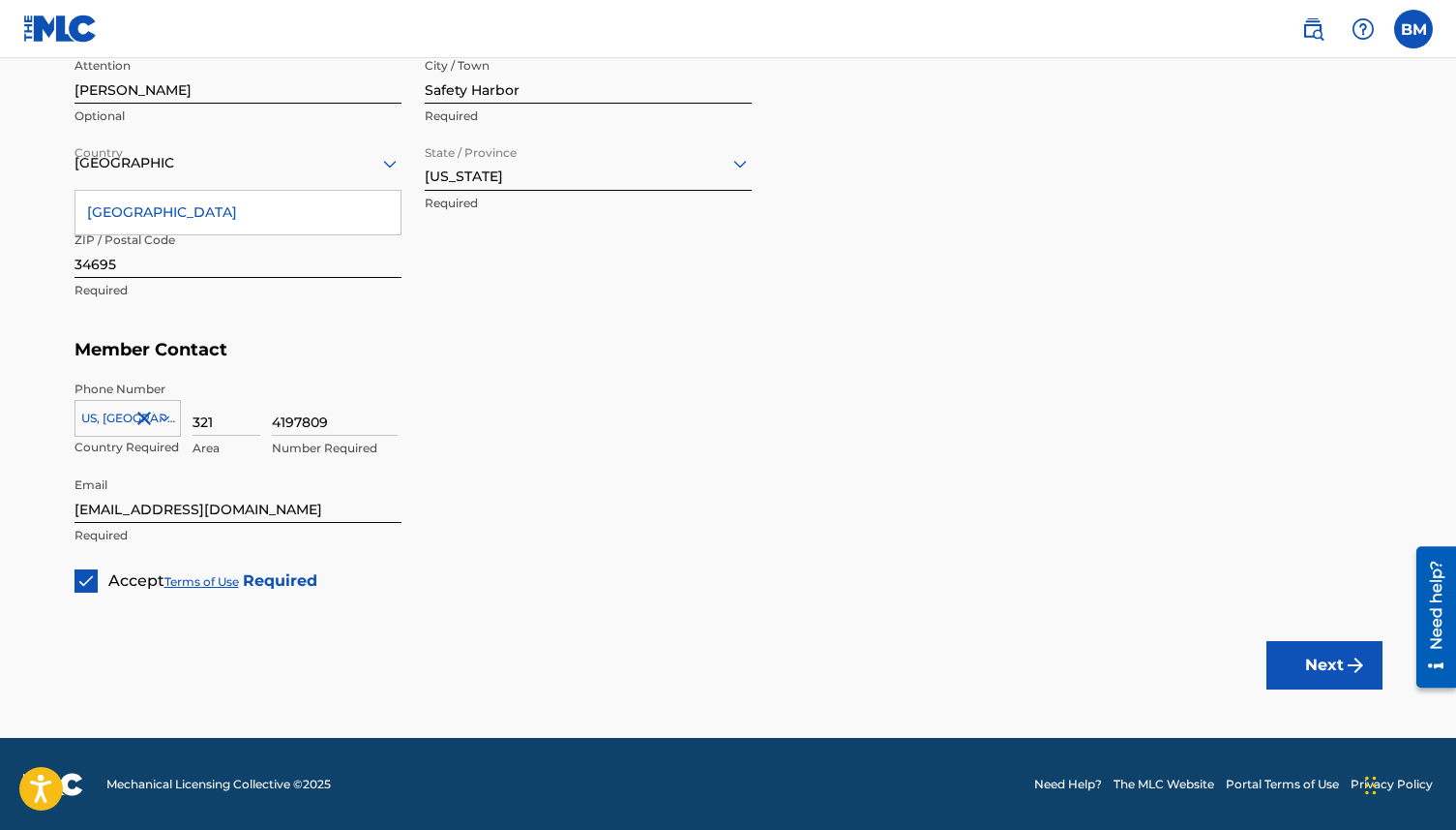
click at [1339, 637] on div "Next" at bounding box center [1325, 665] width 117 height 145
click at [1332, 656] on button "Next" at bounding box center [1325, 665] width 117 height 49
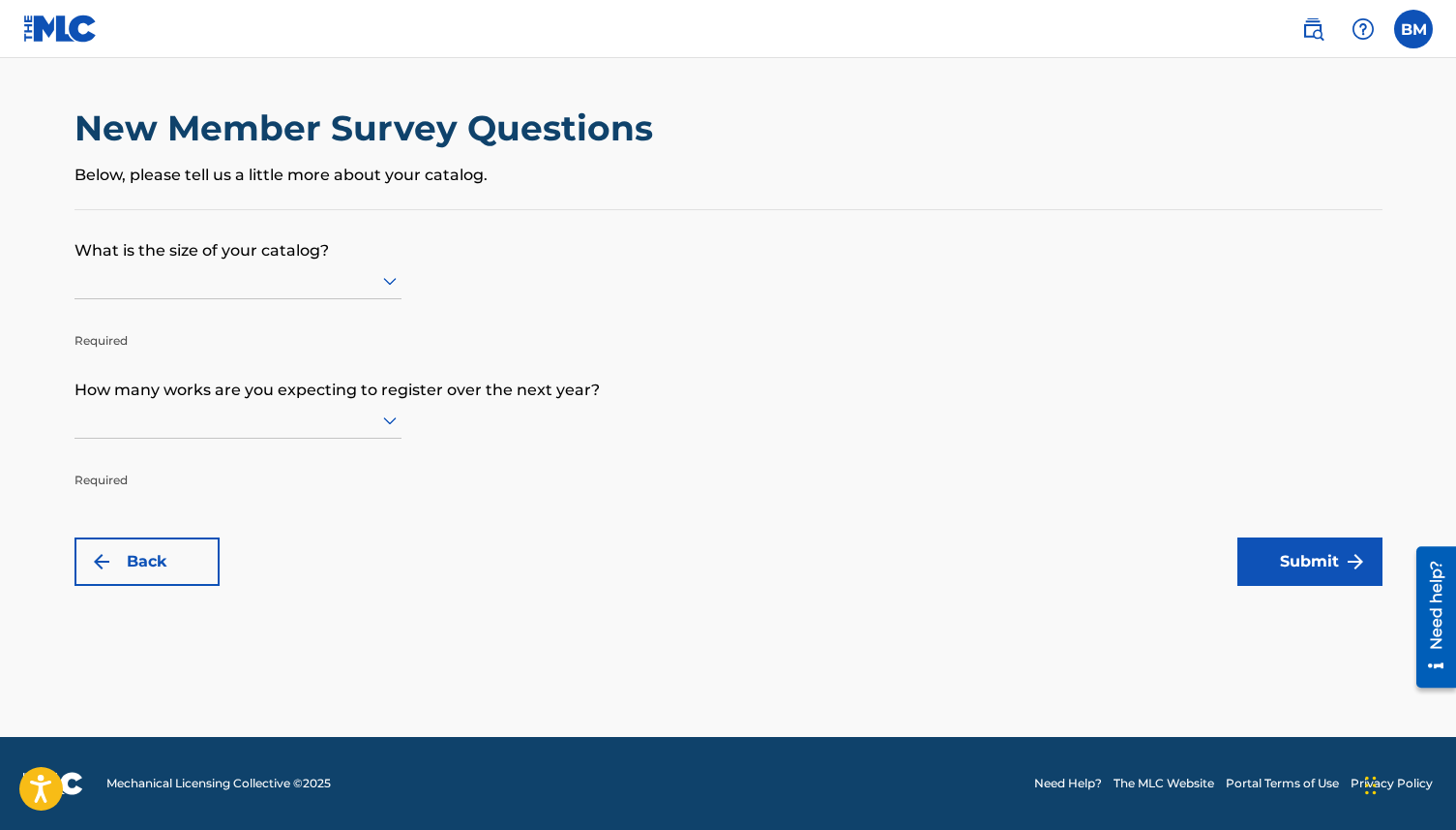
click at [319, 278] on div at bounding box center [238, 280] width 327 height 24
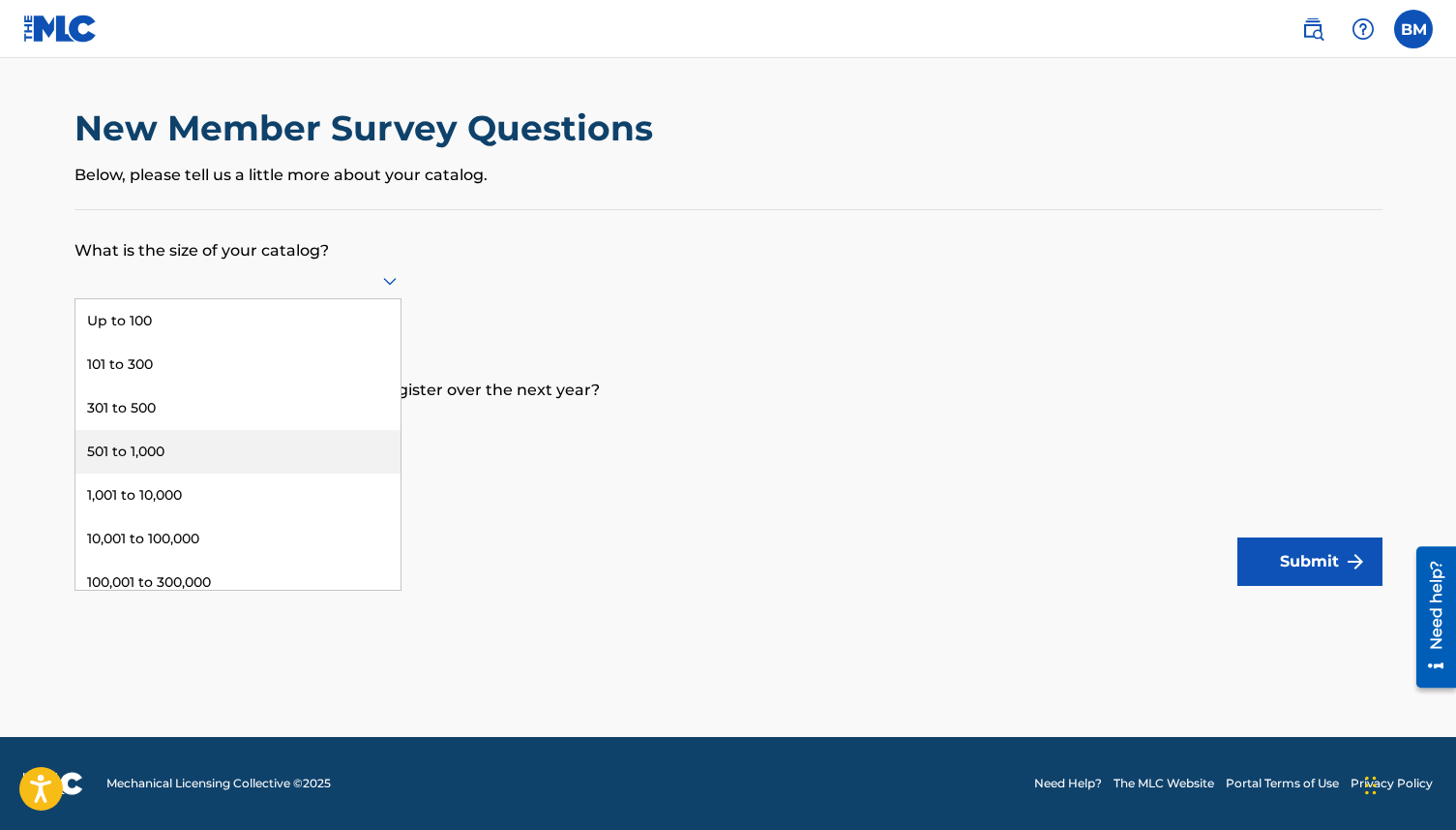
click at [263, 436] on div "501 to 1,000" at bounding box center [238, 451] width 325 height 44
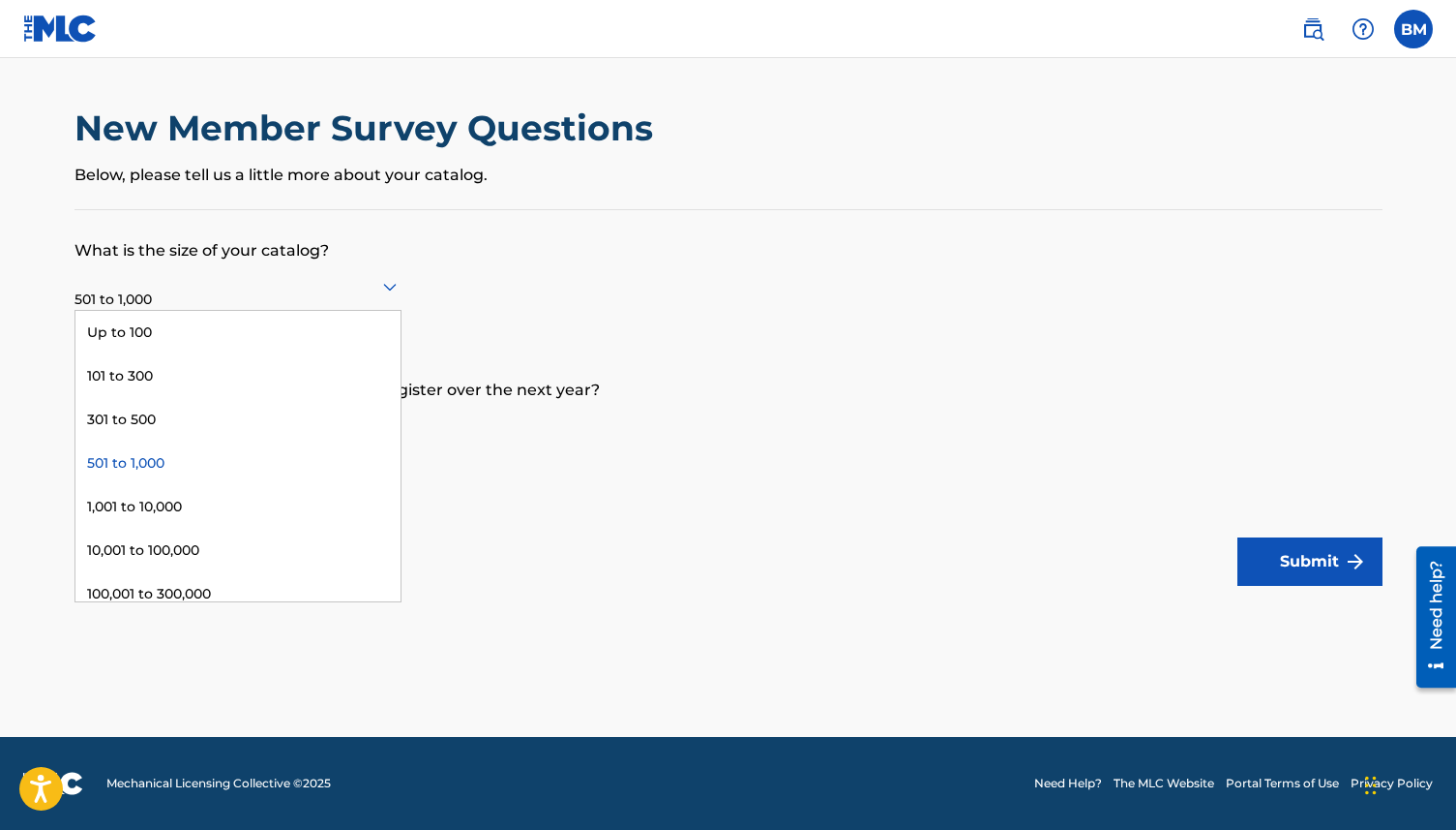
click at [271, 285] on div at bounding box center [238, 286] width 327 height 24
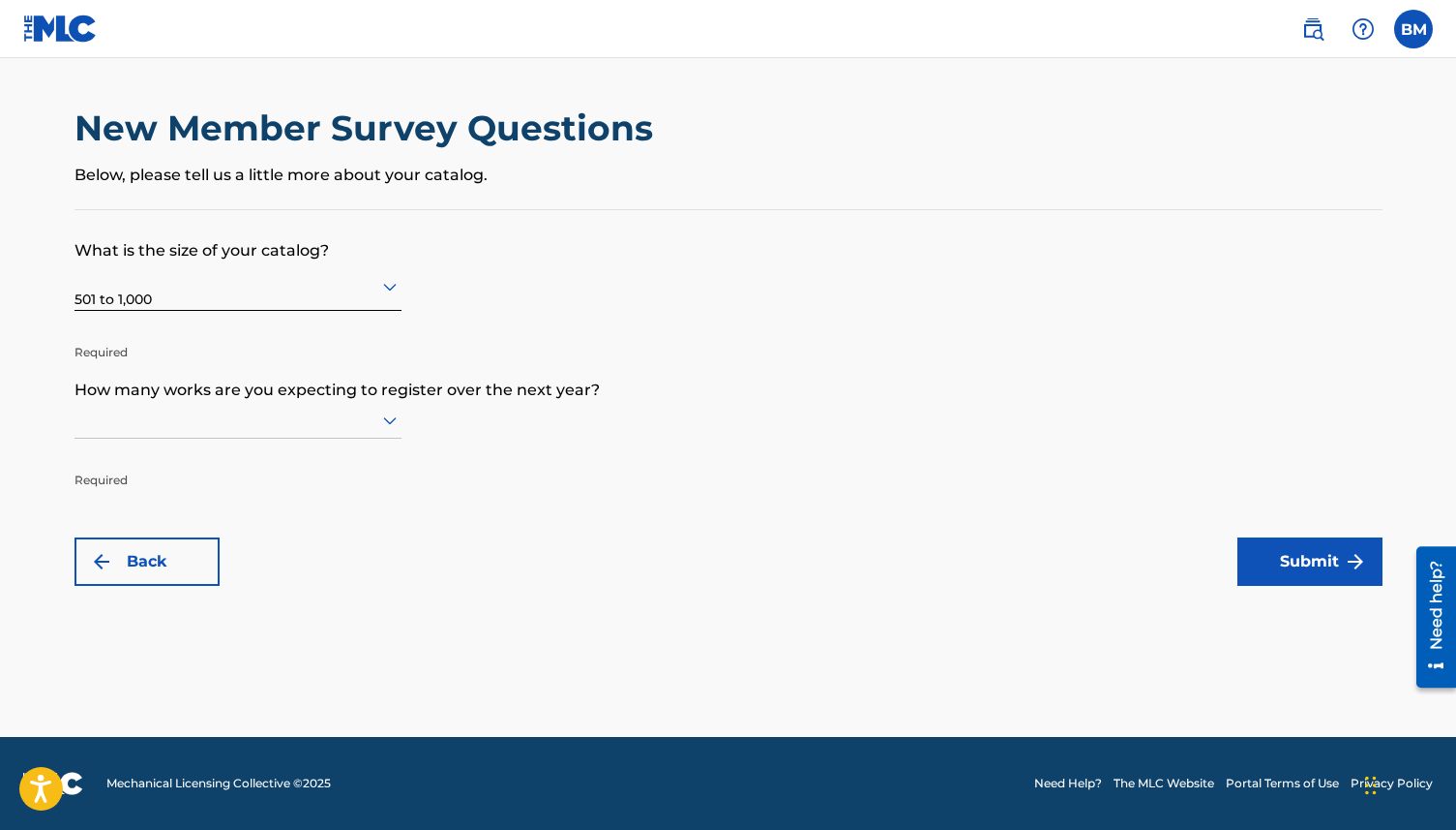
click at [503, 467] on form "What is the size of your catalog? 501 to 1,000 Required How many works are you …" at bounding box center [728, 398] width 1308 height 375
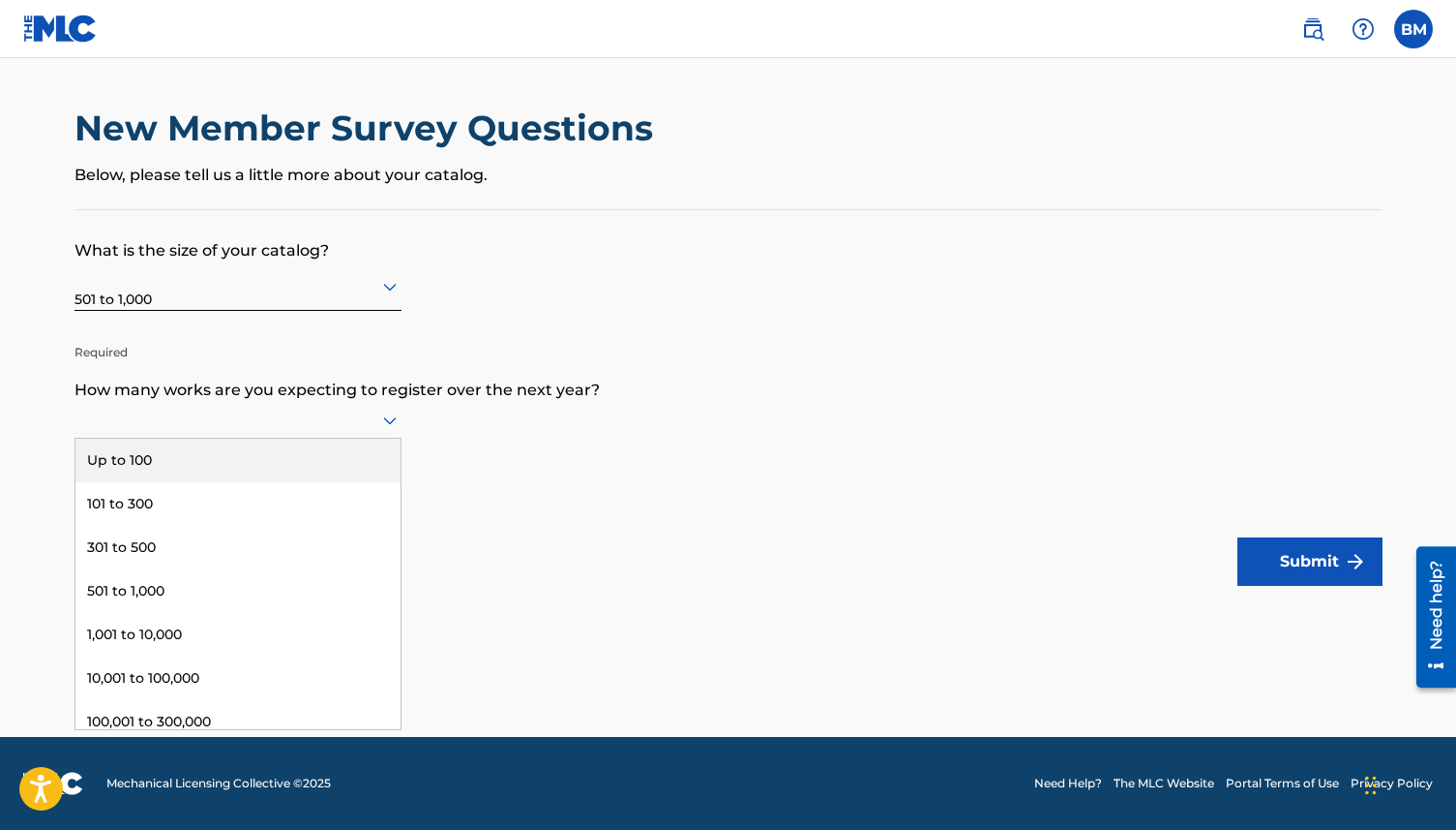
click at [272, 424] on div at bounding box center [238, 419] width 327 height 24
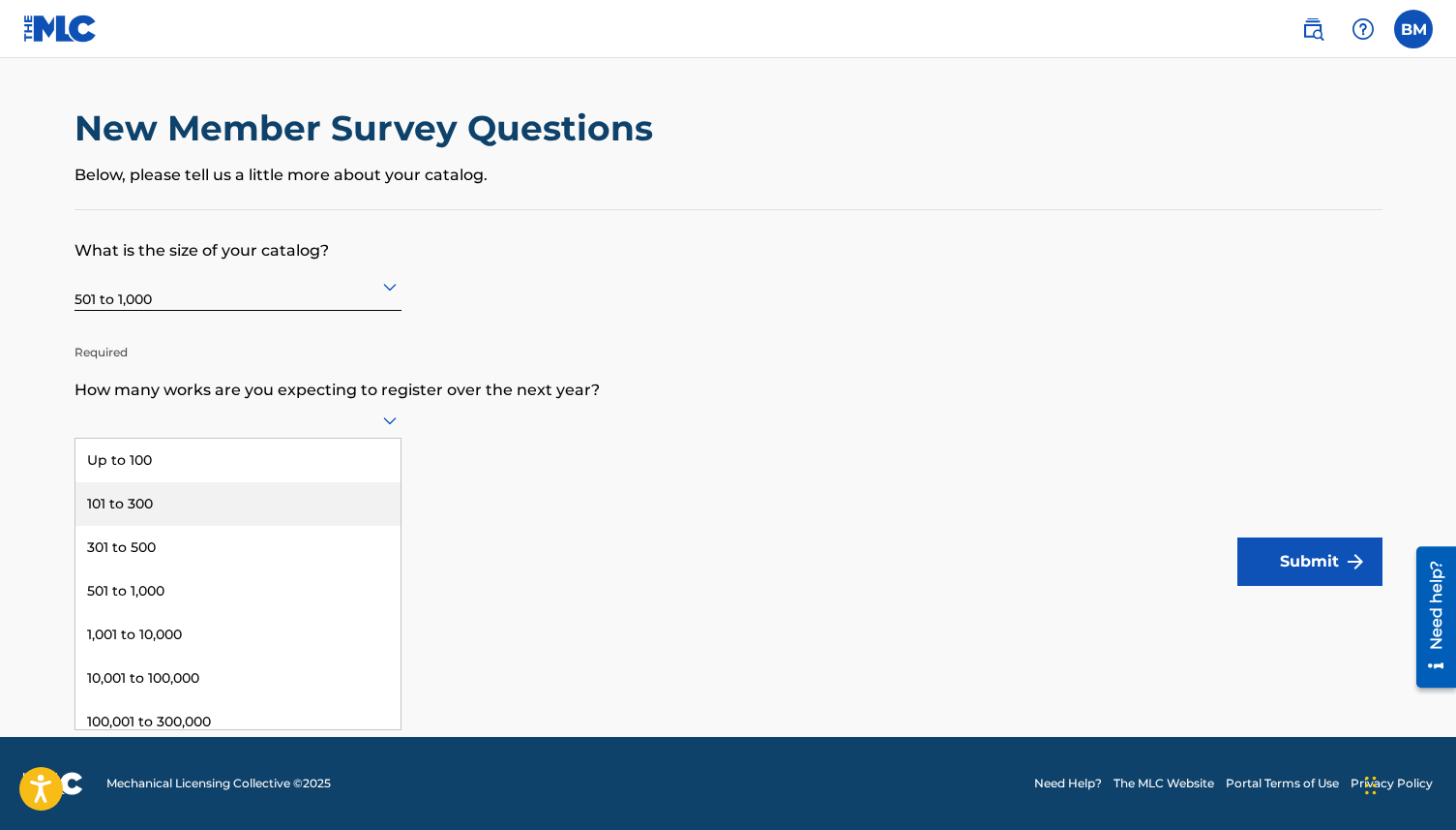
click at [215, 514] on div "101 to 300" at bounding box center [238, 503] width 325 height 44
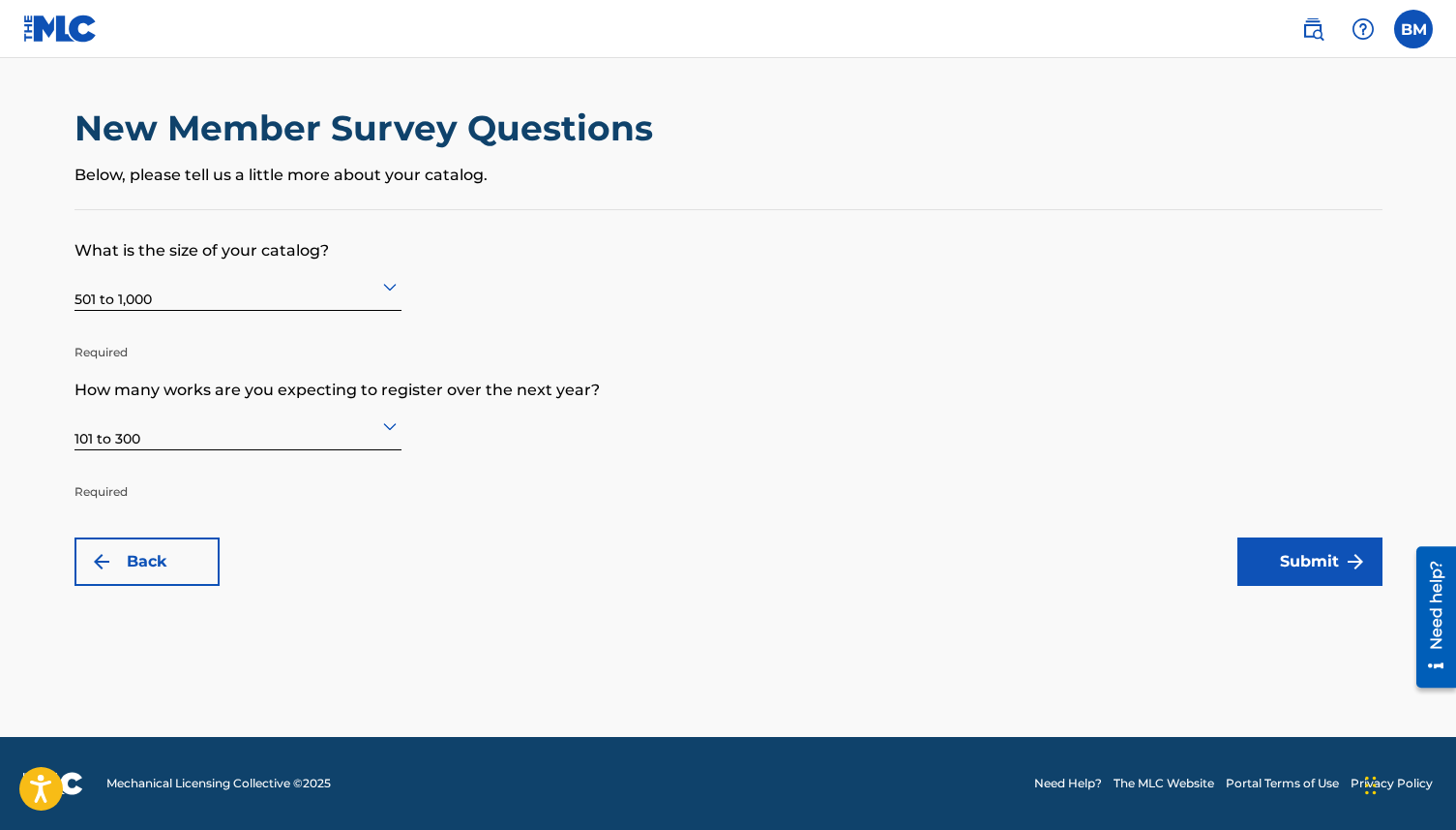
click at [1278, 568] on button "Submit" at bounding box center [1309, 562] width 145 height 49
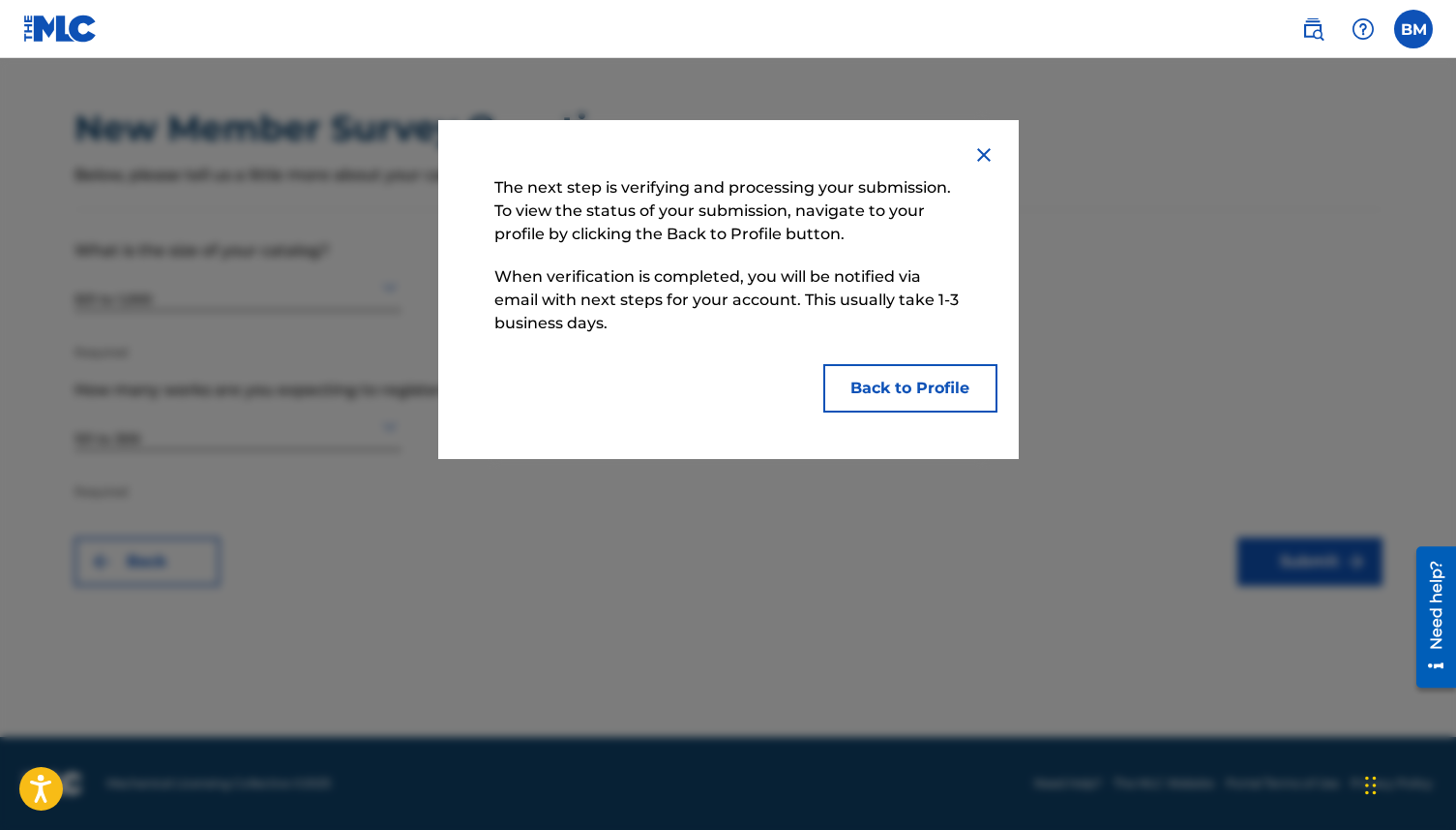
click at [862, 396] on button "Back to Profile" at bounding box center [910, 389] width 174 height 49
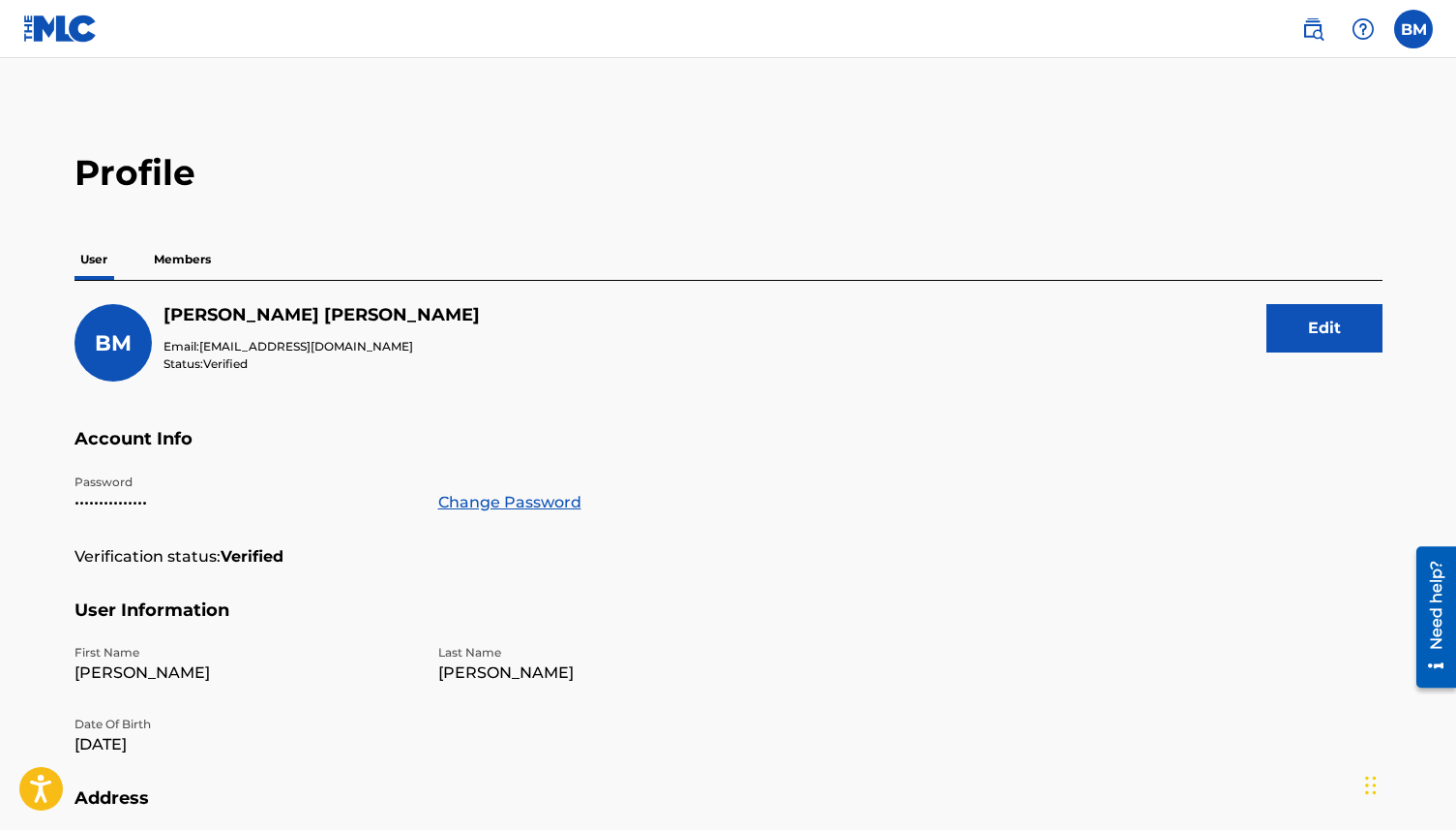
click at [191, 250] on p "Members" at bounding box center [182, 259] width 69 height 41
